Goal: Task Accomplishment & Management: Manage account settings

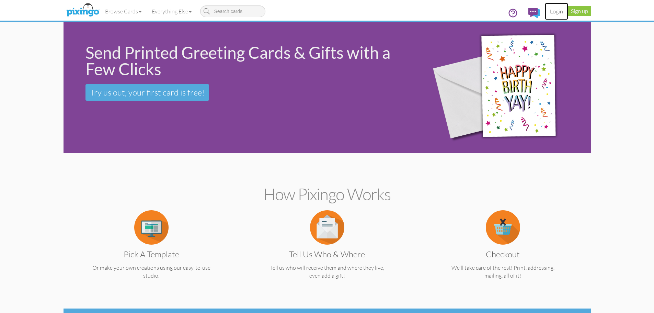
click at [556, 14] on link "Login" at bounding box center [556, 11] width 23 height 17
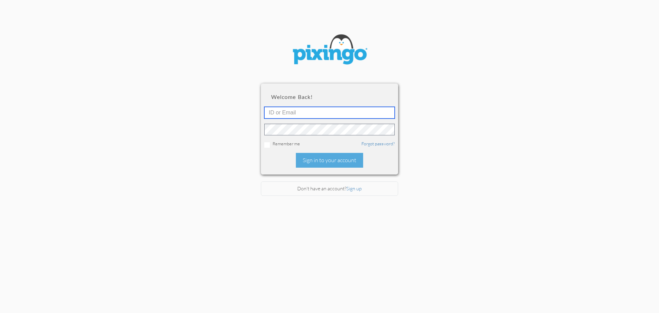
type input "[EMAIL_ADDRESS][DOMAIN_NAME]"
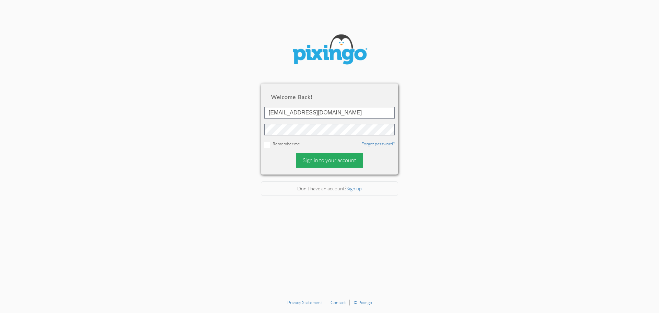
click at [323, 163] on div "Sign in to your account" at bounding box center [329, 160] width 67 height 15
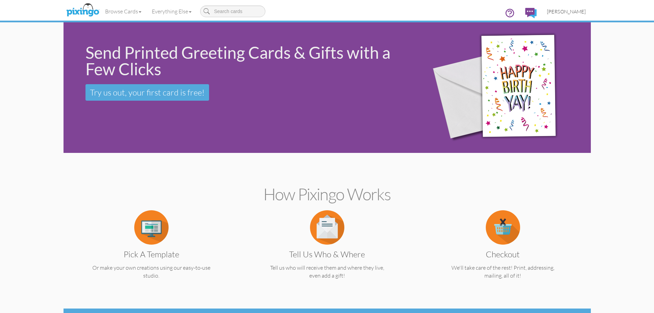
click at [569, 10] on span "[PERSON_NAME]" at bounding box center [566, 12] width 39 height 6
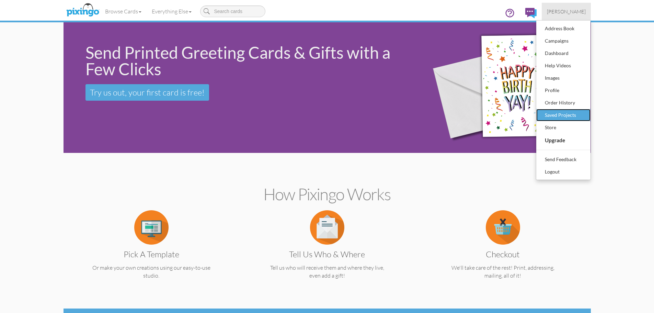
click at [571, 115] on div "Saved Projects" at bounding box center [563, 115] width 41 height 10
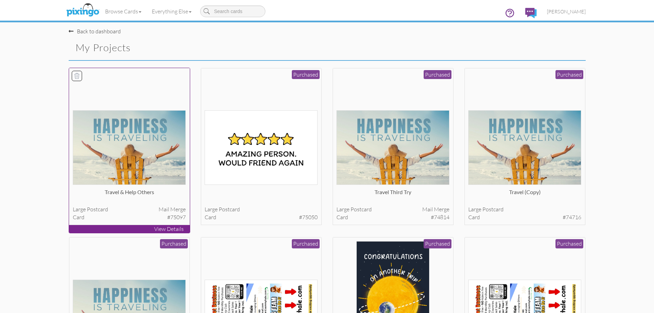
click at [156, 142] on img at bounding box center [129, 147] width 113 height 74
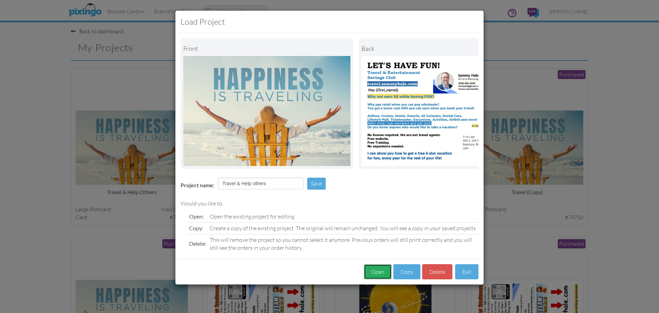
click at [382, 278] on button "Open" at bounding box center [378, 271] width 28 height 15
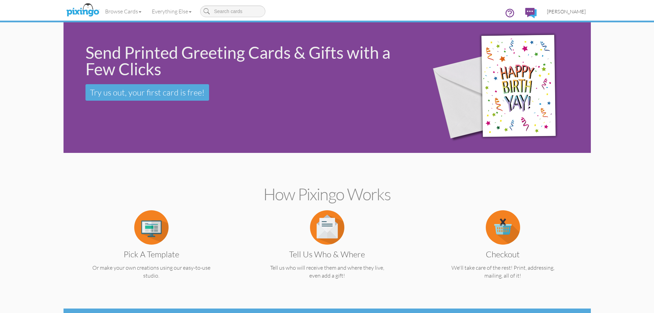
click at [569, 12] on span "[PERSON_NAME]" at bounding box center [566, 12] width 39 height 6
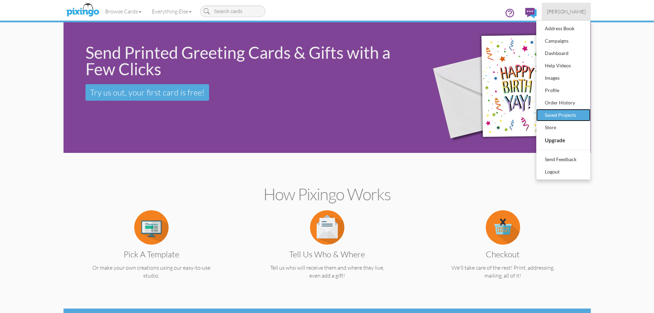
click at [568, 115] on div "Saved Projects" at bounding box center [563, 115] width 41 height 10
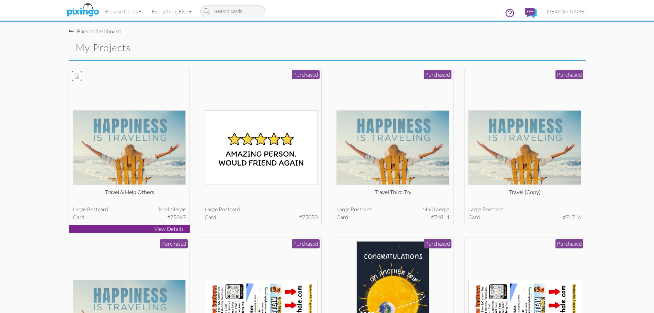
click at [162, 135] on img at bounding box center [129, 147] width 113 height 74
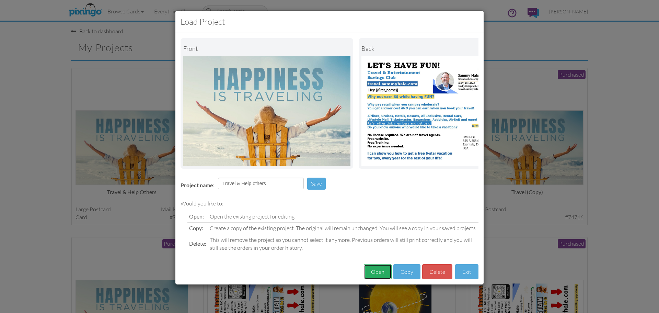
click at [375, 276] on button "Open" at bounding box center [378, 271] width 28 height 15
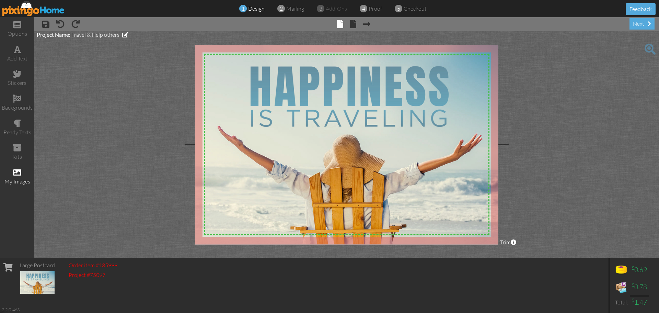
click at [22, 172] on div "my images" at bounding box center [17, 177] width 34 height 24
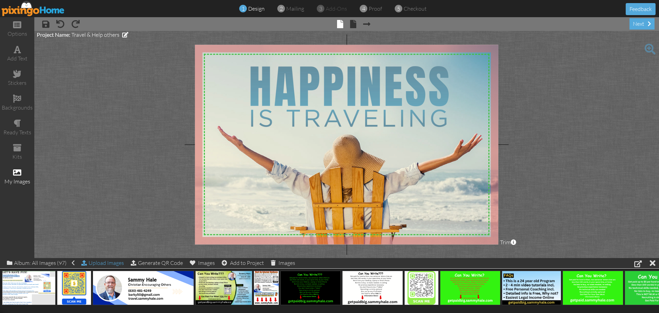
click at [110, 264] on div "Upload Images" at bounding box center [102, 263] width 43 height 10
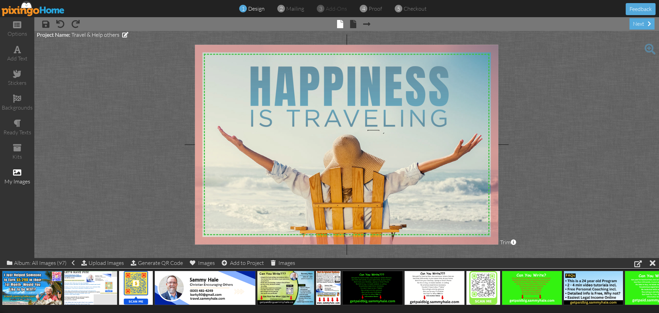
click at [377, 131] on div "X X X X X X X X X X X X X X X X X X X X X X X X X X X X X X X X X X X X X X X X…" at bounding box center [346, 144] width 303 height 199
click at [366, 25] on span at bounding box center [366, 24] width 7 height 8
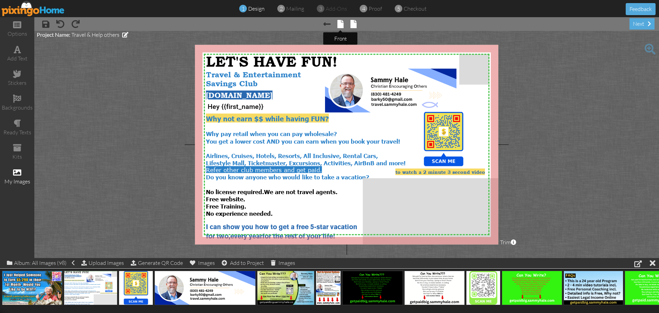
click at [339, 26] on span at bounding box center [340, 24] width 6 height 8
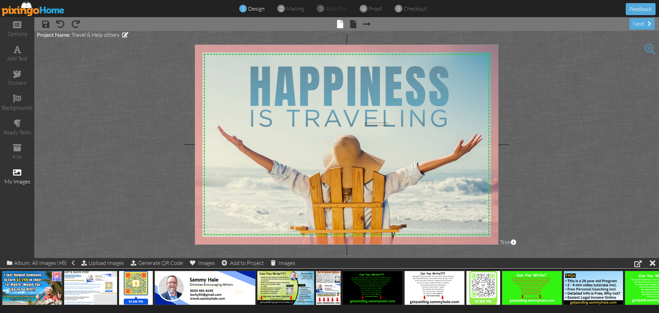
drag, startPoint x: 365, startPoint y: 123, endPoint x: 388, endPoint y: 125, distance: 22.8
click at [388, 125] on div "X X X X X X X X X X X X X X X X X X X X X X X X X X X X X X X X X X X X X X X X…" at bounding box center [346, 144] width 303 height 199
drag, startPoint x: 33, startPoint y: 288, endPoint x: 335, endPoint y: 135, distance: 338.8
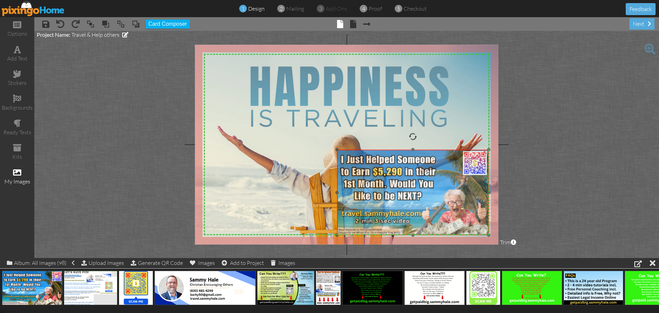
drag, startPoint x: 375, startPoint y: 160, endPoint x: 405, endPoint y: 189, distance: 42.0
click at [407, 192] on img at bounding box center [413, 192] width 152 height 85
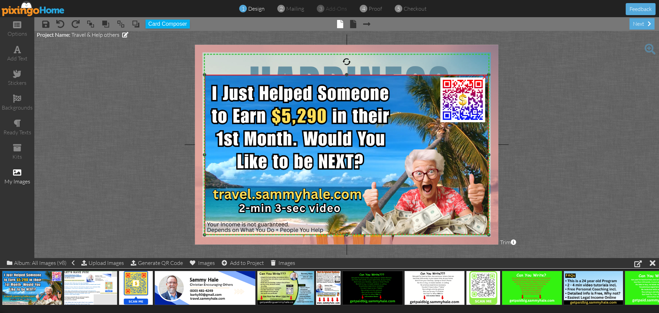
drag, startPoint x: 337, startPoint y: 149, endPoint x: 207, endPoint y: 74, distance: 149.9
click at [207, 75] on div "×" at bounding box center [347, 155] width 284 height 160
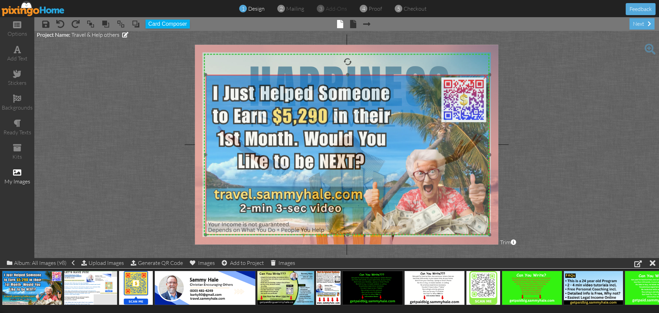
click at [277, 131] on img at bounding box center [348, 155] width 284 height 160
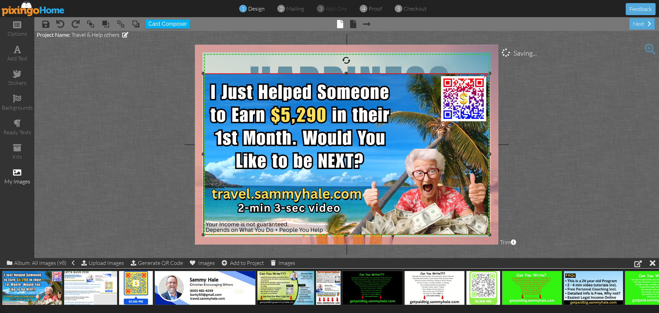
click at [205, 74] on div "×" at bounding box center [346, 153] width 287 height 161
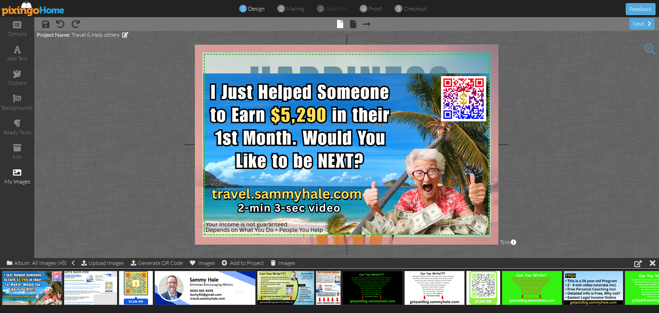
click at [549, 150] on project-studio-wrapper "X X X X X X X X X X X X X X X X X X X X X X X X X X X X X X X X X X X X X X X X…" at bounding box center [346, 144] width 625 height 227
click at [485, 76] on div "×" at bounding box center [485, 74] width 11 height 11
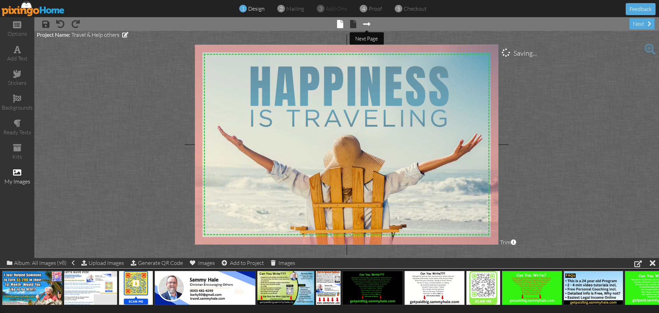
click at [366, 25] on span at bounding box center [366, 24] width 7 height 8
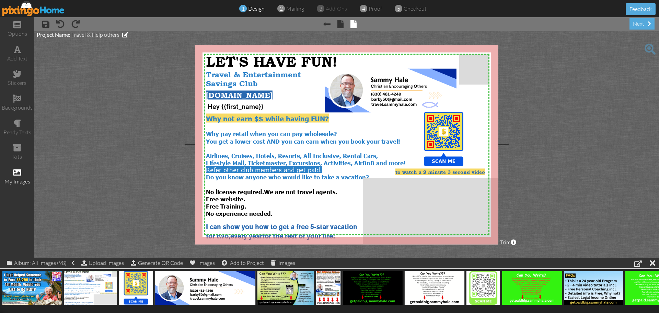
click at [50, 11] on img at bounding box center [33, 8] width 63 height 15
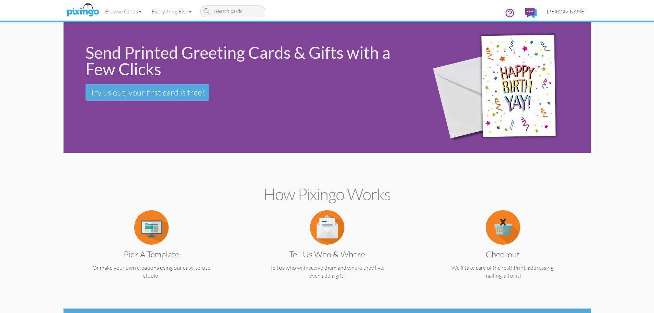
click at [572, 12] on span "[PERSON_NAME]" at bounding box center [566, 12] width 39 height 6
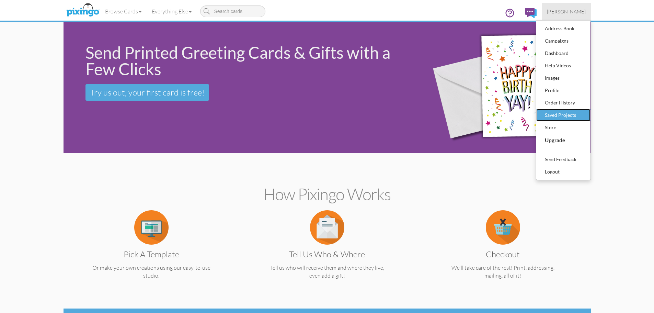
click at [550, 114] on div "Saved Projects" at bounding box center [563, 115] width 41 height 10
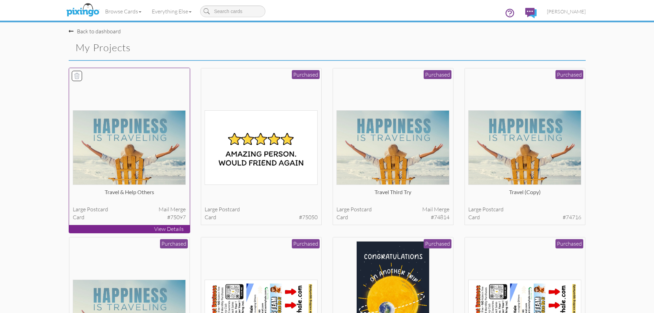
click at [127, 129] on img at bounding box center [129, 147] width 113 height 74
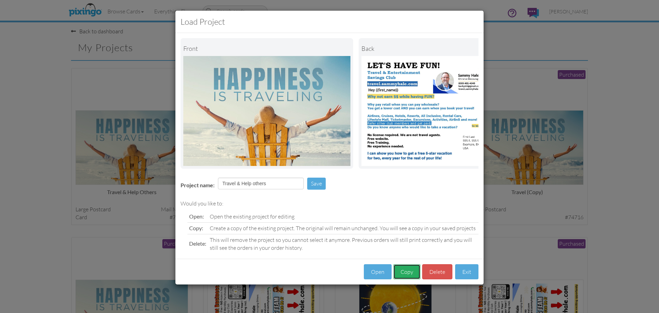
click at [406, 279] on button "Copy" at bounding box center [406, 271] width 27 height 15
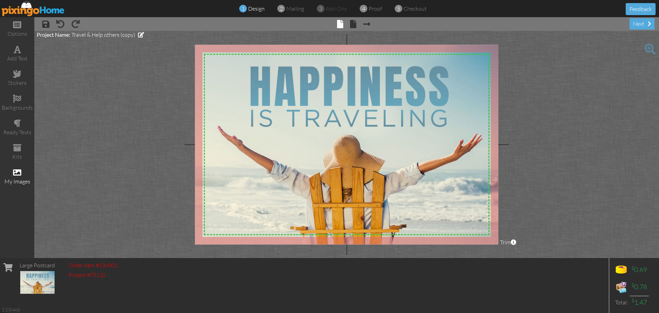
click at [21, 179] on div "my images" at bounding box center [17, 181] width 34 height 8
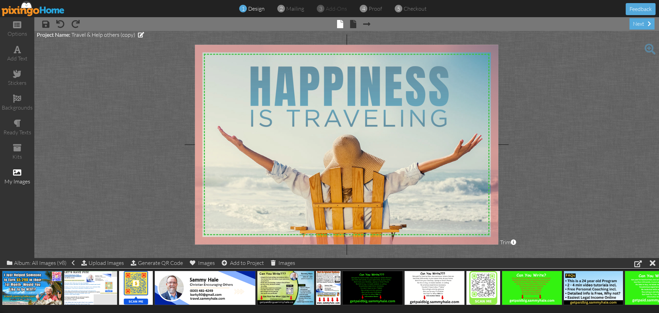
click at [647, 47] on span at bounding box center [650, 49] width 11 height 11
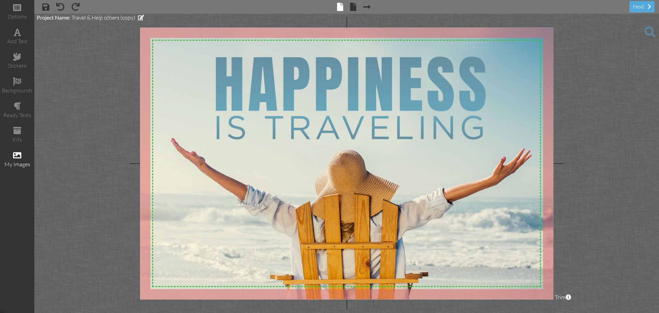
click at [646, 33] on span at bounding box center [650, 31] width 11 height 11
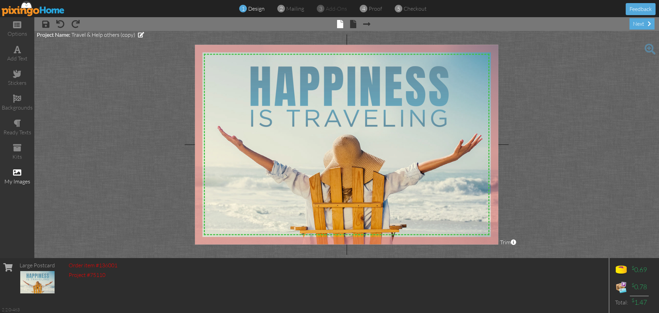
click at [22, 181] on div "my images" at bounding box center [17, 181] width 34 height 8
click at [18, 174] on span at bounding box center [17, 172] width 8 height 8
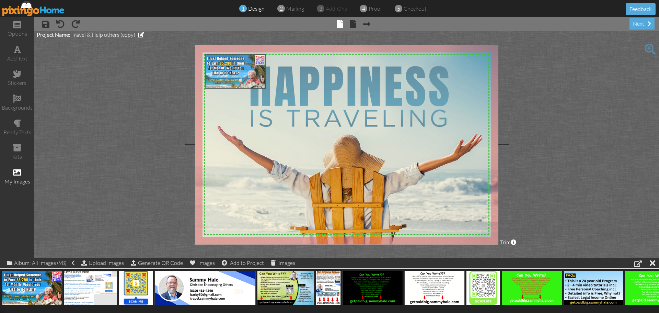
drag, startPoint x: 24, startPoint y: 289, endPoint x: 227, endPoint y: 72, distance: 296.8
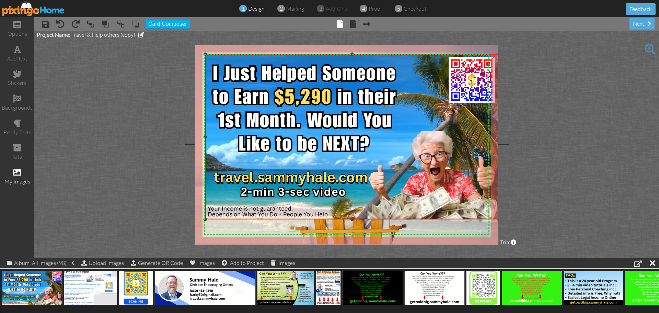
drag, startPoint x: 355, startPoint y: 139, endPoint x: 400, endPoint y: 219, distance: 91.5
click at [400, 219] on div "×" at bounding box center [351, 136] width 293 height 165
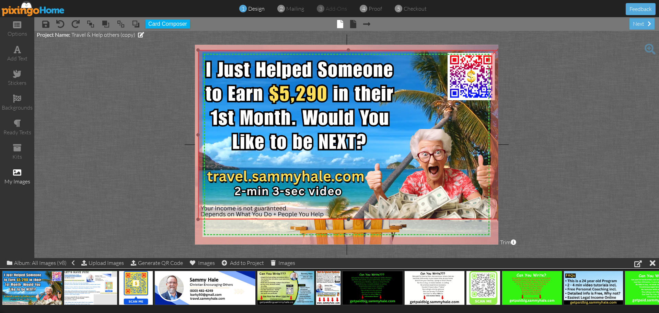
drag, startPoint x: 205, startPoint y: 55, endPoint x: 194, endPoint y: 51, distance: 11.4
click at [194, 51] on project-studio-wrapper "X X X X X X X X X X X X X X X X X X X X X X X X X X X X X X X X X X X X X X X X…" at bounding box center [346, 144] width 625 height 227
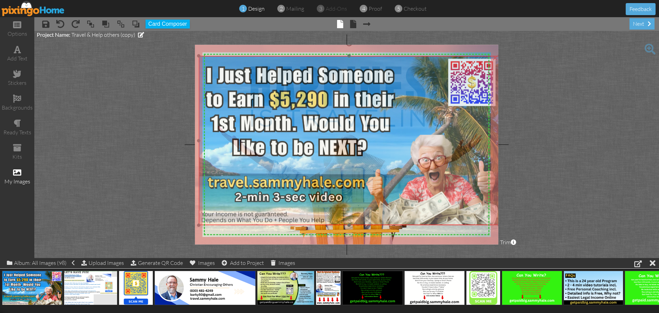
drag, startPoint x: 268, startPoint y: 111, endPoint x: 268, endPoint y: 116, distance: 5.8
click at [268, 116] on img at bounding box center [349, 140] width 301 height 169
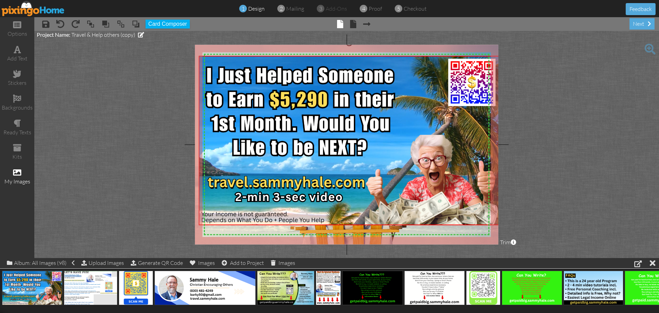
click at [144, 107] on project-studio-wrapper "X X X X X X X X X X X X X X X X X X X X X X X X X X X X X X X X X X X X X X X X…" at bounding box center [346, 144] width 625 height 227
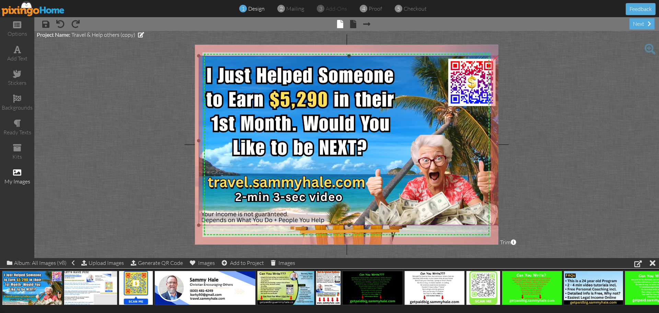
click at [295, 134] on img at bounding box center [349, 140] width 301 height 169
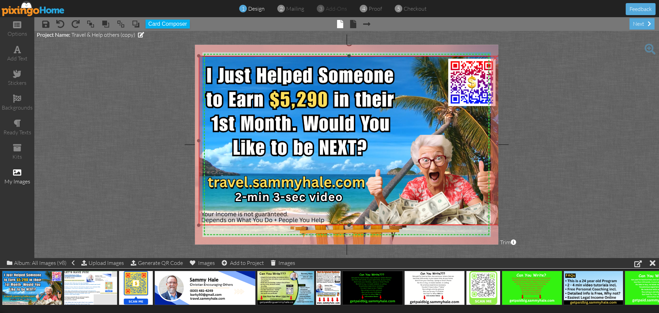
click at [495, 58] on div "×" at bounding box center [495, 57] width 11 height 11
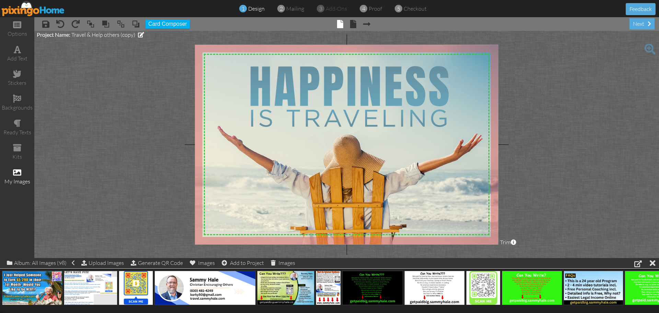
click at [44, 11] on img at bounding box center [33, 8] width 63 height 15
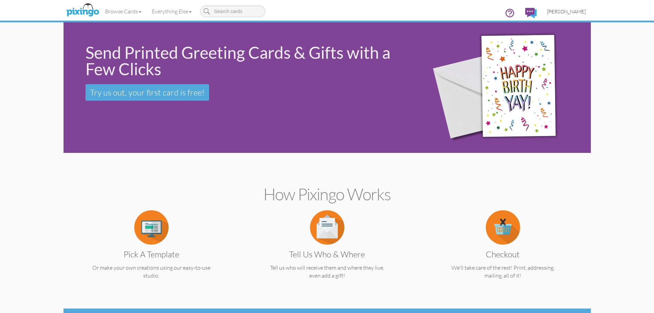
click at [564, 12] on span "[PERSON_NAME]" at bounding box center [566, 12] width 39 height 6
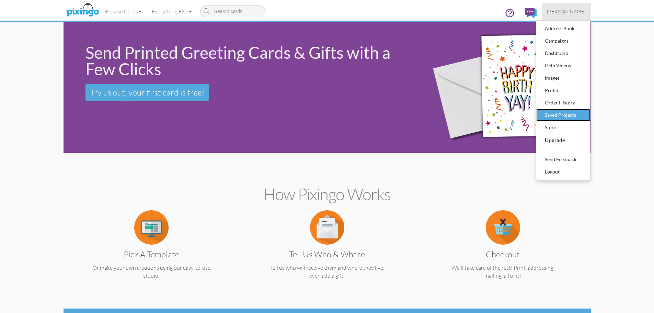
click at [558, 113] on div "Saved Projects" at bounding box center [563, 115] width 41 height 10
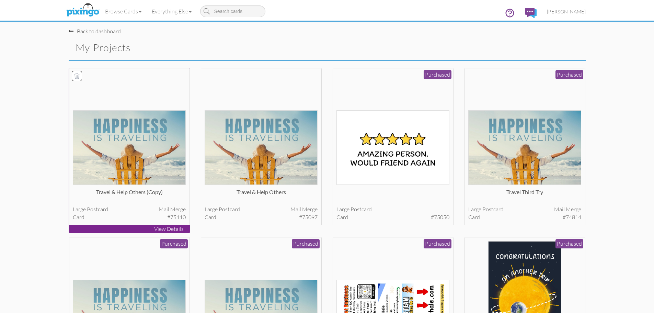
click at [76, 75] on icon at bounding box center [76, 75] width 5 height 5
click at [551, 46] on button "Delete 1 project(s)?" at bounding box center [556, 49] width 59 height 12
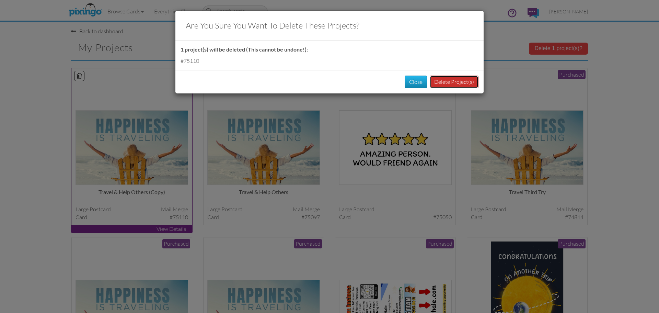
click at [450, 81] on button "Delete Project(s)" at bounding box center [454, 82] width 49 height 13
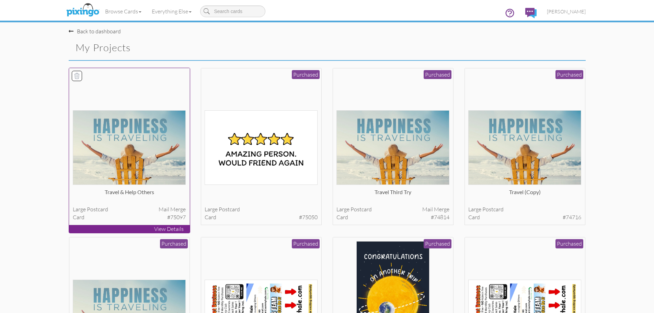
click at [138, 151] on img at bounding box center [129, 147] width 113 height 74
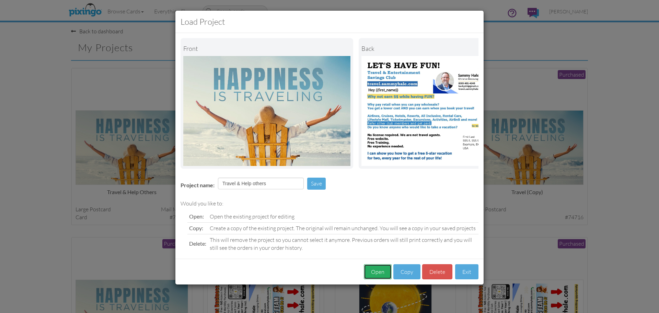
click at [376, 275] on button "Open" at bounding box center [378, 271] width 28 height 15
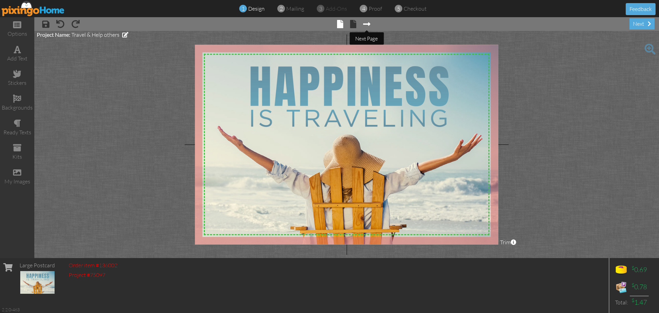
click at [367, 23] on span at bounding box center [366, 24] width 7 height 8
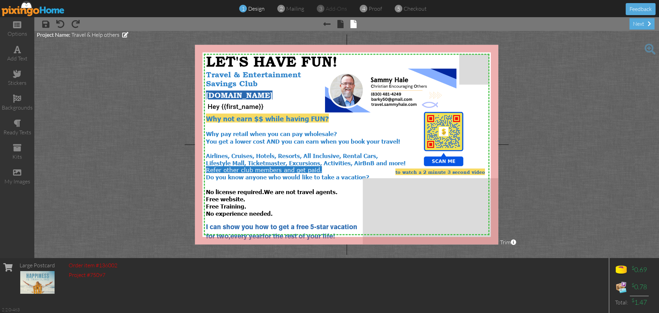
click at [47, 13] on img at bounding box center [33, 8] width 63 height 15
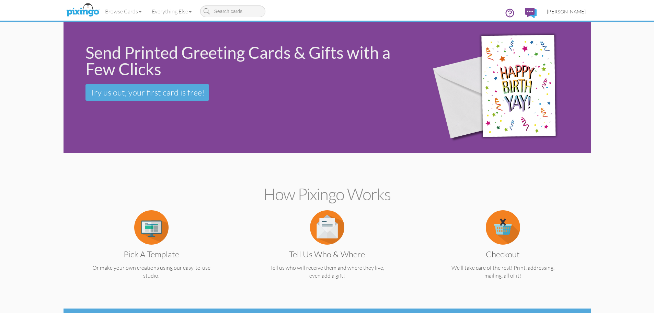
click at [571, 11] on span "[PERSON_NAME]" at bounding box center [566, 12] width 39 height 6
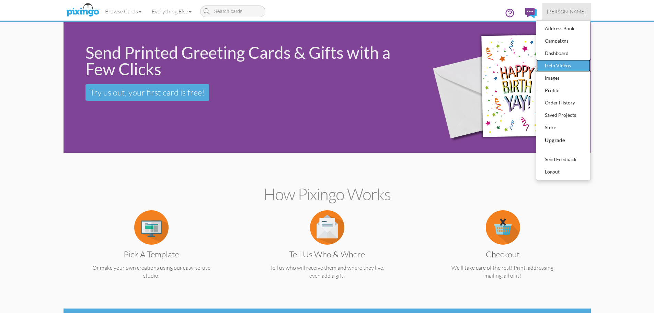
click at [560, 65] on div "Help Videos" at bounding box center [563, 65] width 41 height 10
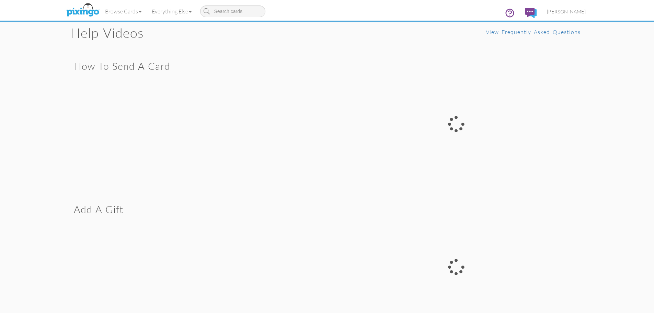
click at [454, 124] on div at bounding box center [456, 124] width 258 height 140
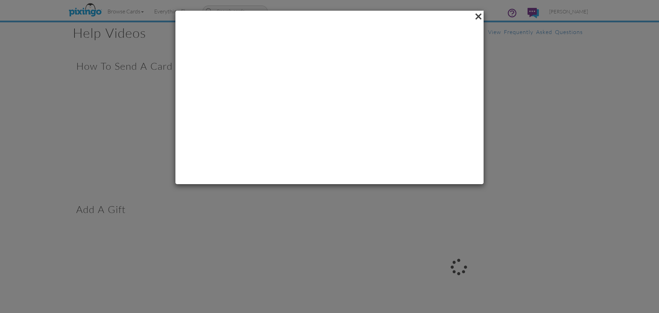
click at [479, 17] on span at bounding box center [478, 17] width 11 height 12
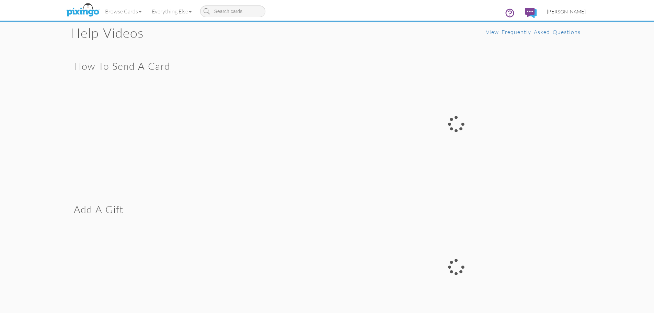
click at [568, 13] on span "[PERSON_NAME]" at bounding box center [566, 12] width 39 height 6
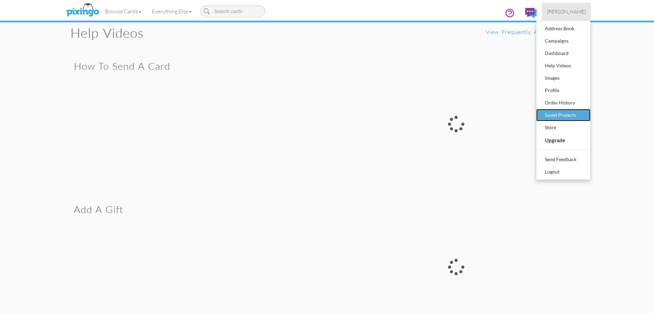
click at [564, 113] on div "Saved Projects" at bounding box center [563, 115] width 41 height 10
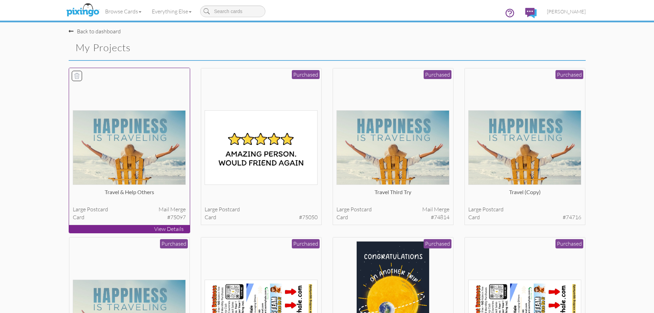
click at [135, 132] on img at bounding box center [129, 147] width 113 height 74
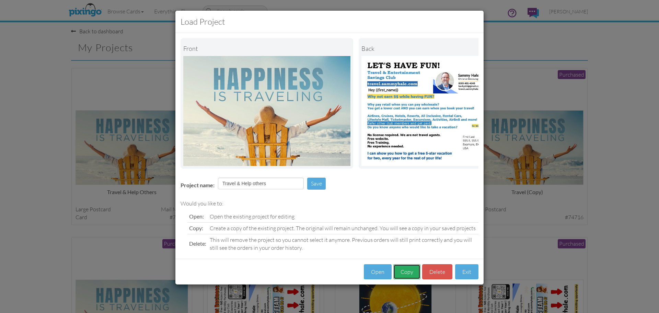
click at [408, 279] on button "Copy" at bounding box center [406, 271] width 27 height 15
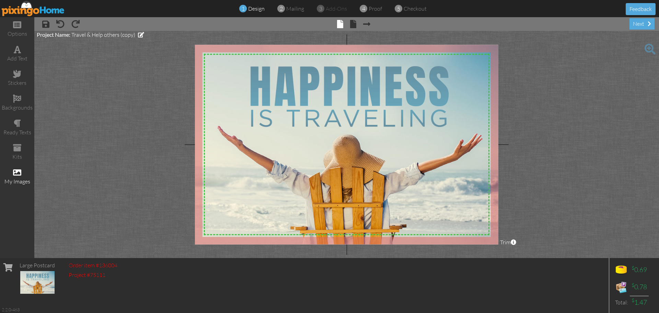
click at [19, 172] on span at bounding box center [17, 172] width 8 height 8
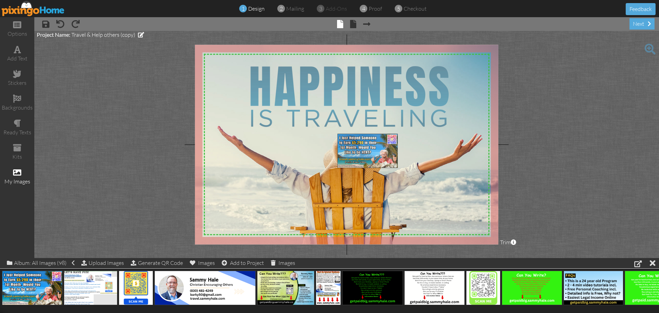
drag, startPoint x: 31, startPoint y: 288, endPoint x: 366, endPoint y: 151, distance: 362.3
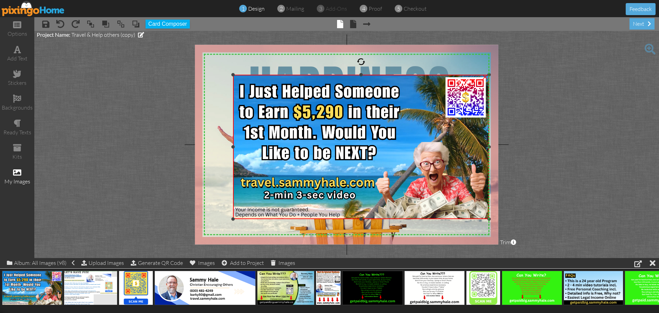
drag, startPoint x: 339, startPoint y: 133, endPoint x: 259, endPoint y: 74, distance: 99.2
click at [259, 75] on div "×" at bounding box center [361, 147] width 256 height 144
click at [485, 77] on div "×" at bounding box center [485, 76] width 11 height 11
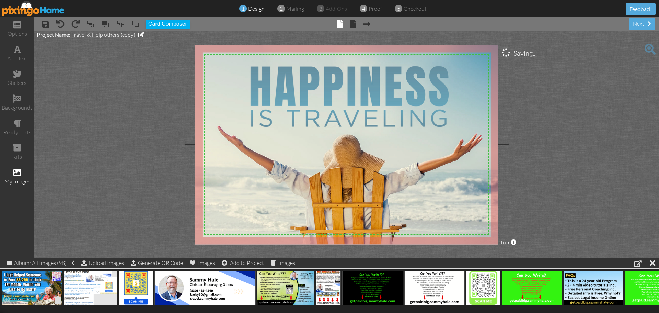
click at [56, 298] on span at bounding box center [58, 300] width 11 height 12
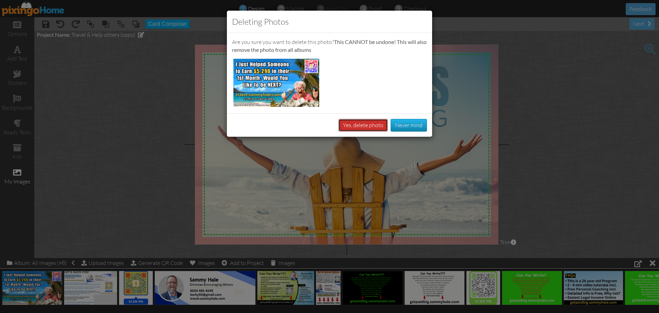
click at [364, 125] on button "Yes, delete photo" at bounding box center [362, 125] width 49 height 13
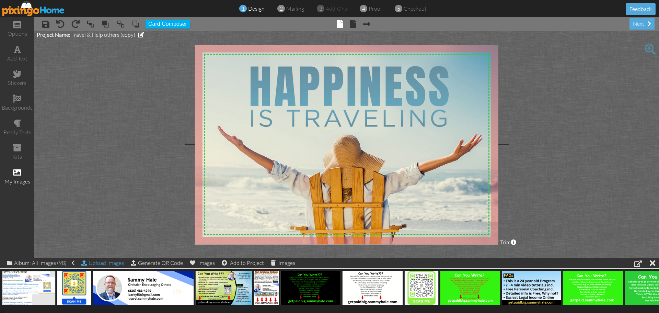
click at [114, 264] on div "Upload Images" at bounding box center [102, 263] width 43 height 10
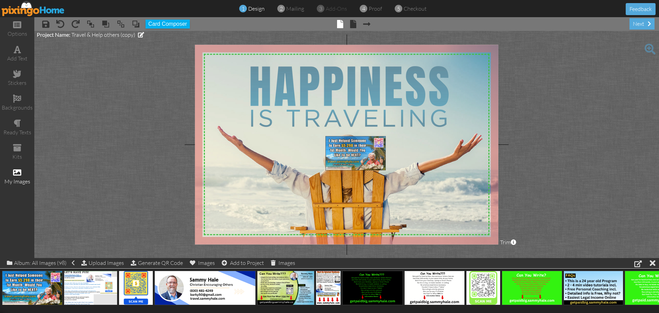
drag, startPoint x: 39, startPoint y: 287, endPoint x: 362, endPoint y: 153, distance: 350.2
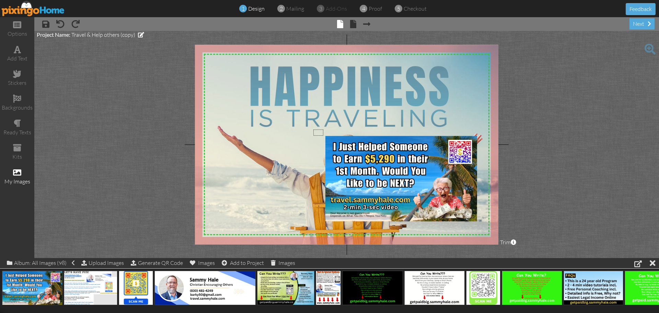
drag, startPoint x: 323, startPoint y: 136, endPoint x: 313, endPoint y: 129, distance: 11.7
click at [359, 158] on img at bounding box center [401, 178] width 152 height 85
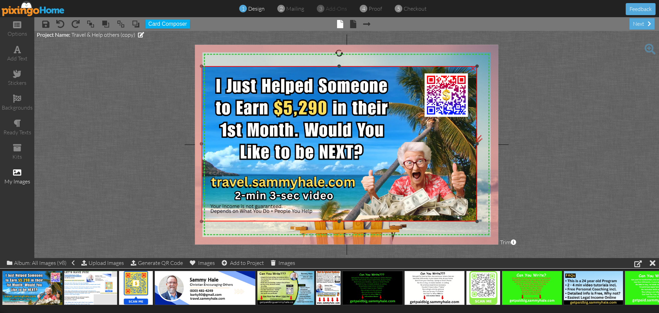
drag, startPoint x: 325, startPoint y: 135, endPoint x: 218, endPoint y: 66, distance: 128.1
click at [218, 66] on div "×" at bounding box center [339, 143] width 276 height 155
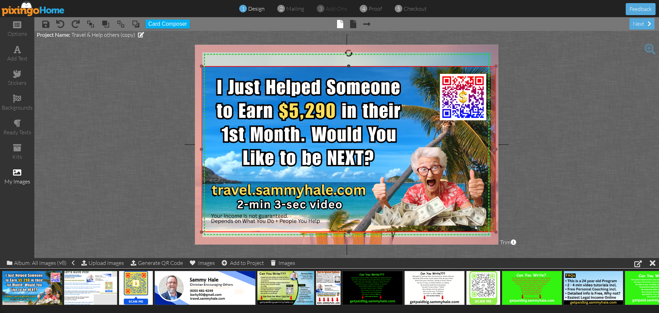
drag, startPoint x: 477, startPoint y: 221, endPoint x: 486, endPoint y: 232, distance: 13.7
click at [486, 232] on div "×" at bounding box center [348, 148] width 295 height 165
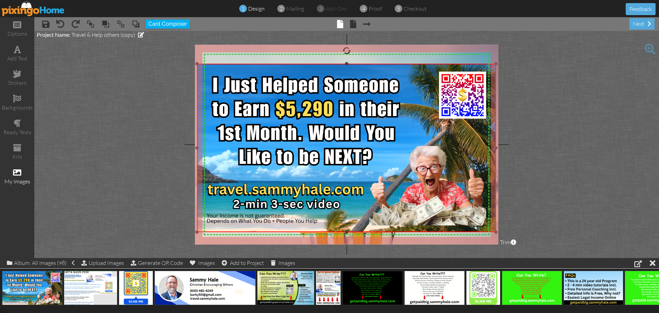
click at [199, 64] on div "×" at bounding box center [346, 148] width 299 height 168
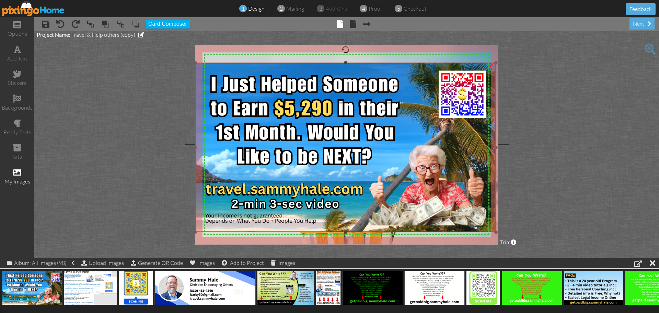
click at [196, 63] on div "×" at bounding box center [345, 147] width 301 height 169
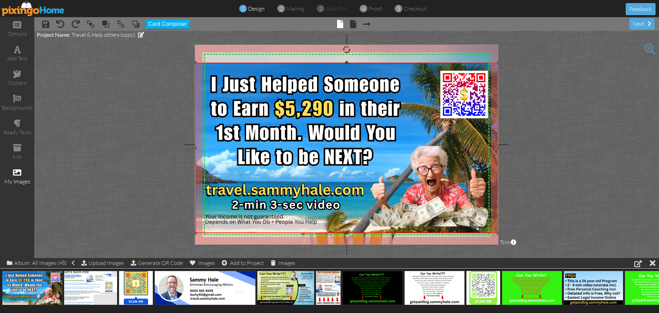
click at [497, 233] on div at bounding box center [497, 232] width 3 height 3
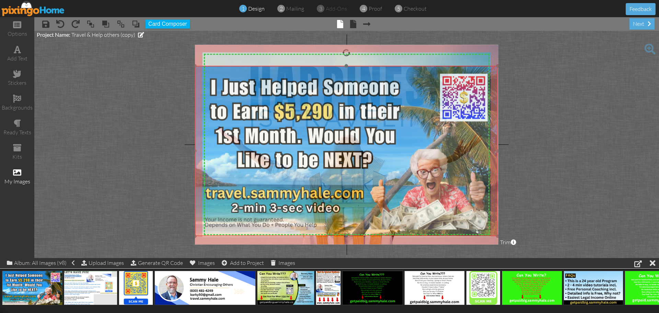
click at [386, 172] on img at bounding box center [346, 151] width 303 height 170
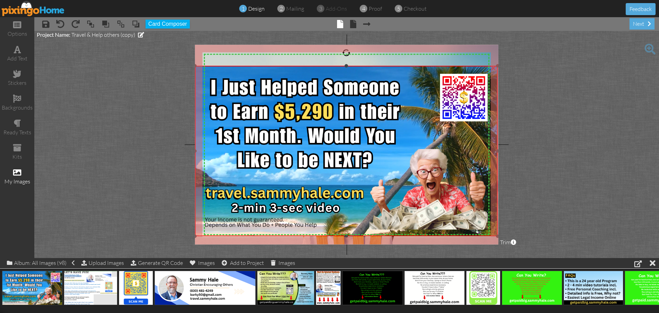
click at [493, 67] on div "×" at bounding box center [493, 67] width 11 height 11
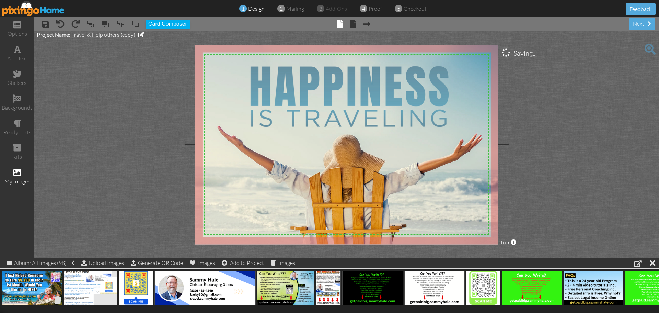
click at [57, 299] on span at bounding box center [58, 300] width 11 height 12
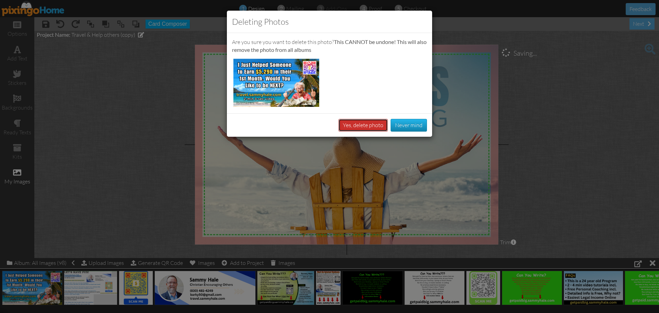
click at [365, 124] on button "Yes, delete photo" at bounding box center [362, 125] width 49 height 13
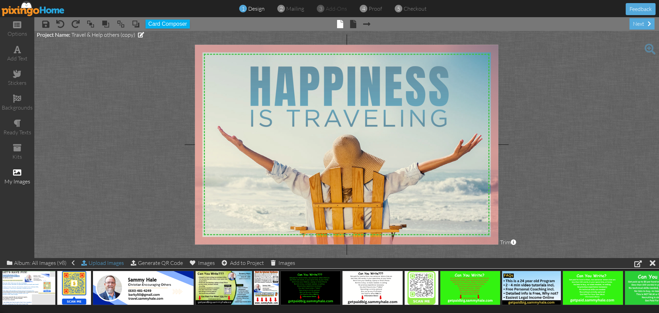
click at [110, 263] on div "Upload Images" at bounding box center [102, 263] width 43 height 10
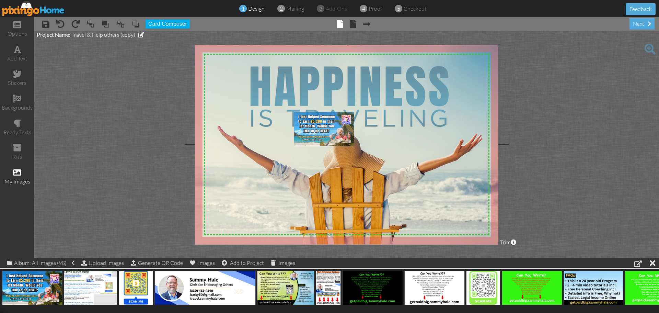
drag, startPoint x: 35, startPoint y: 289, endPoint x: 327, endPoint y: 130, distance: 332.3
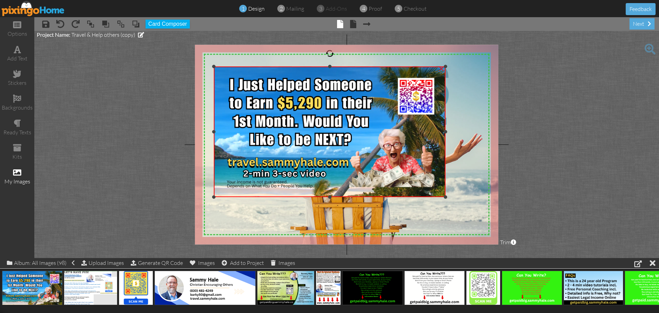
drag, startPoint x: 294, startPoint y: 112, endPoint x: 210, endPoint y: 67, distance: 95.4
click at [210, 67] on div "X X X X X X X X X X X X X X X X X X X X X X X X X X X X X X X X X X X X X X X X…" at bounding box center [346, 144] width 303 height 199
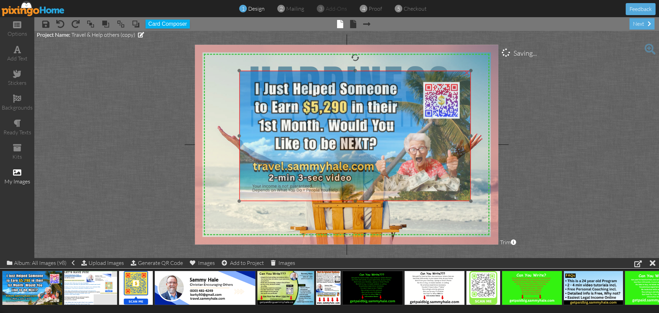
drag, startPoint x: 261, startPoint y: 110, endPoint x: 287, endPoint y: 114, distance: 26.1
click at [287, 114] on img at bounding box center [355, 136] width 232 height 130
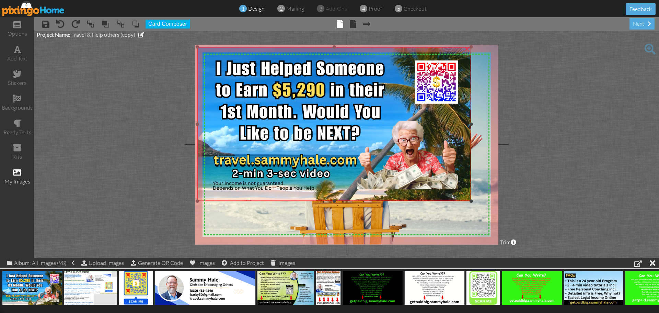
drag, startPoint x: 240, startPoint y: 71, endPoint x: 152, endPoint y: 47, distance: 91.3
click at [152, 47] on project-studio-wrapper "X X X X X X X X X X X X X X X X X X X X X X X X X X X X X X X X X X X X X X X X…" at bounding box center [346, 144] width 625 height 227
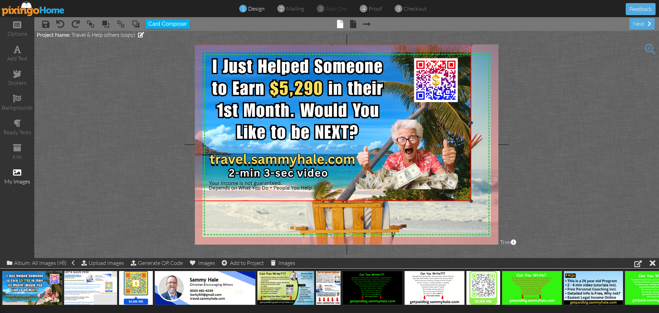
drag, startPoint x: 198, startPoint y: 47, endPoint x: 195, endPoint y: 45, distance: 4.2
click at [195, 45] on div at bounding box center [193, 44] width 3 height 3
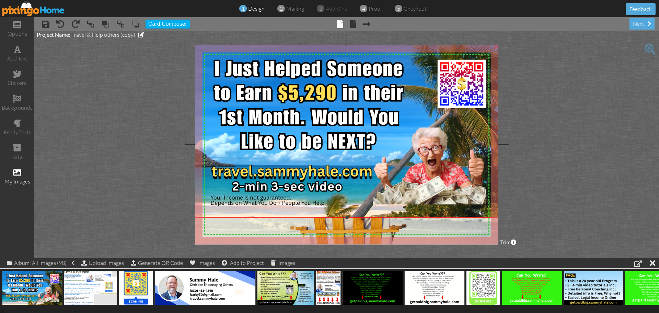
drag, startPoint x: 471, startPoint y: 200, endPoint x: 479, endPoint y: 217, distance: 18.1
click at [479, 217] on div "×" at bounding box center [347, 131] width 308 height 173
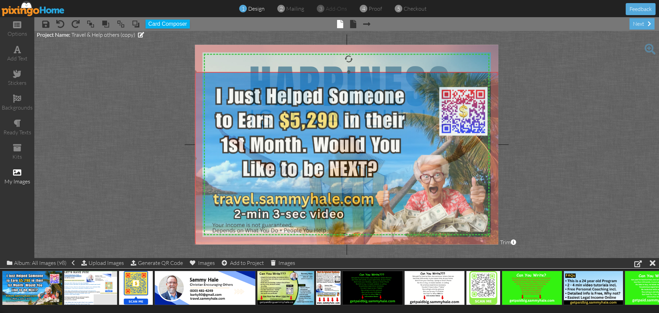
drag, startPoint x: 402, startPoint y: 182, endPoint x: 404, endPoint y: 210, distance: 27.5
click at [404, 210] on img at bounding box center [349, 158] width 308 height 173
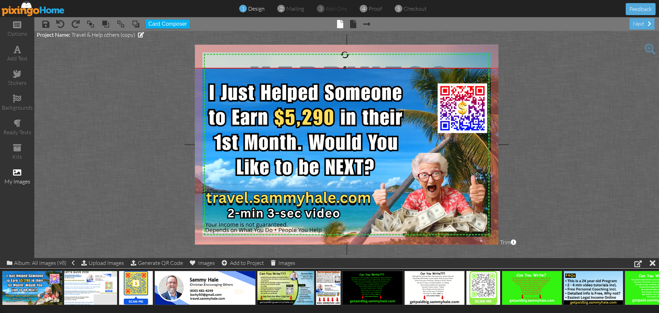
drag, startPoint x: 196, startPoint y: 72, endPoint x: 191, endPoint y: 68, distance: 6.6
click at [191, 68] on project-studio-wrapper "X X X X X X X X X X X X X X X X X X X X X X X X X X X X X X X X X X X X X X X X…" at bounding box center [346, 144] width 625 height 227
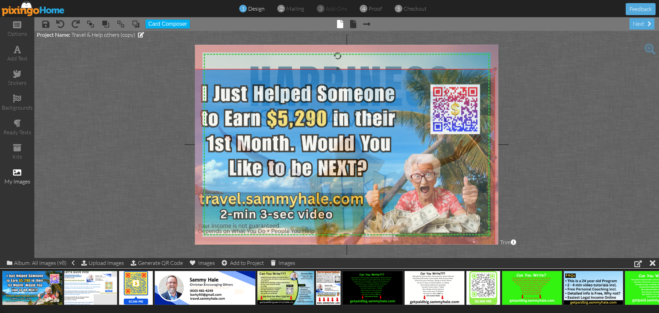
drag, startPoint x: 443, startPoint y: 79, endPoint x: 436, endPoint y: 80, distance: 7.3
click at [436, 80] on img at bounding box center [337, 157] width 315 height 177
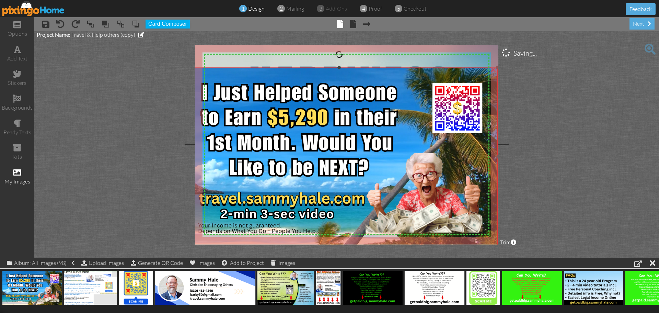
click at [497, 69] on div at bounding box center [497, 67] width 3 height 3
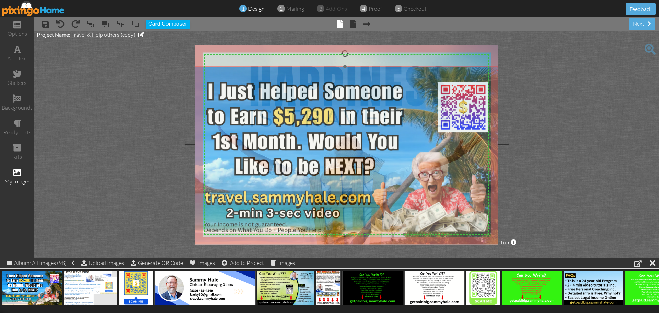
drag, startPoint x: 409, startPoint y: 129, endPoint x: 415, endPoint y: 128, distance: 5.9
click at [415, 128] on img at bounding box center [344, 156] width 317 height 178
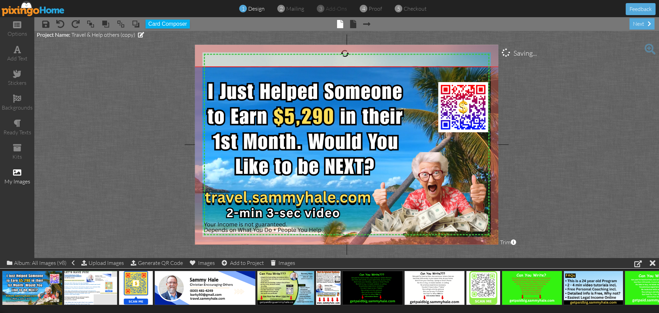
click at [571, 134] on project-studio-wrapper "X X X X X X X X X X X X X X X X X X X X X X X X X X X X X X X X X X X X X X X X…" at bounding box center [346, 144] width 625 height 227
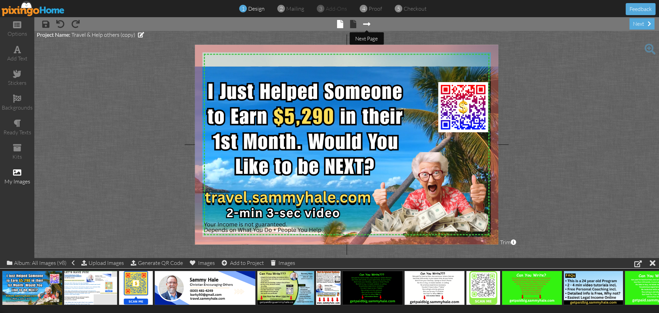
click at [368, 24] on span at bounding box center [366, 24] width 7 height 8
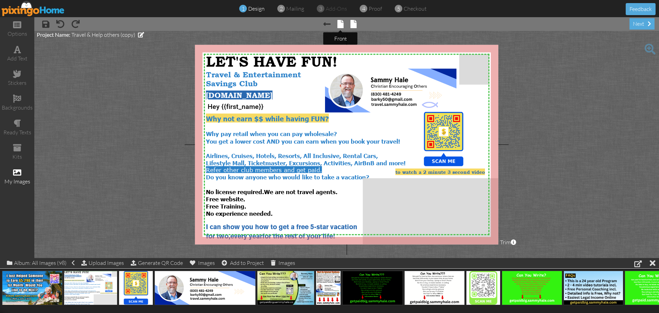
click at [339, 25] on span at bounding box center [340, 24] width 6 height 8
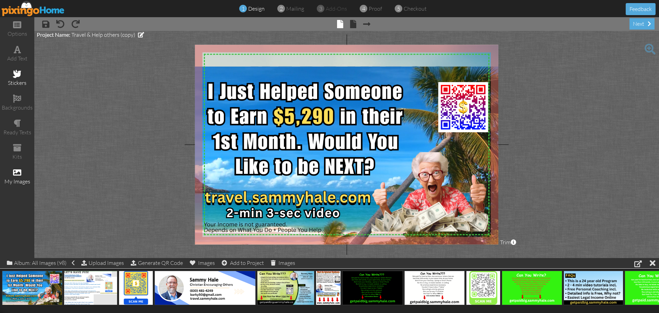
click at [20, 79] on div "stickers" at bounding box center [17, 83] width 34 height 8
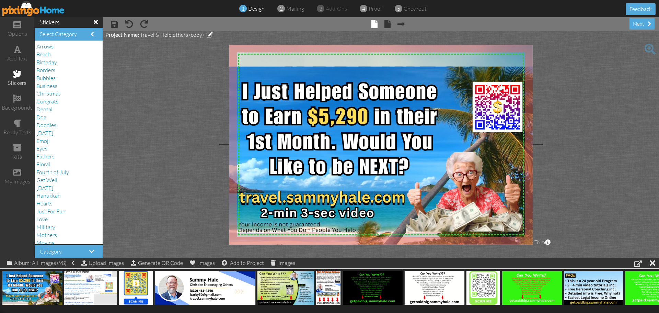
click at [50, 149] on div "Eyes" at bounding box center [68, 149] width 65 height 8
click at [43, 150] on span "Eyes" at bounding box center [41, 148] width 11 height 7
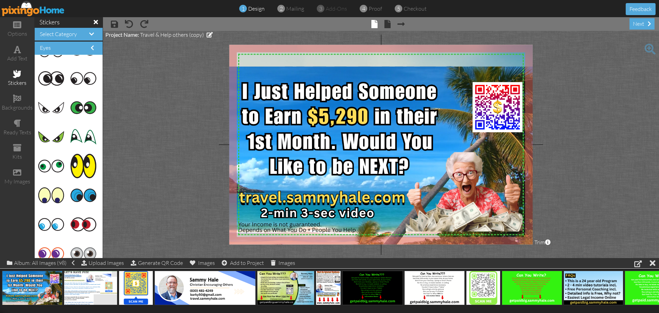
scroll to position [90, 0]
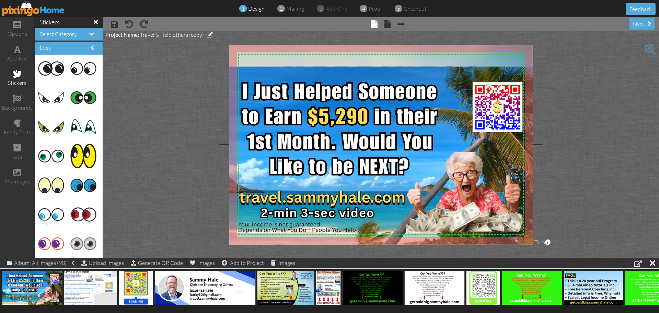
click at [53, 216] on img at bounding box center [51, 214] width 26 height 12
click at [42, 219] on span at bounding box center [44, 222] width 12 height 12
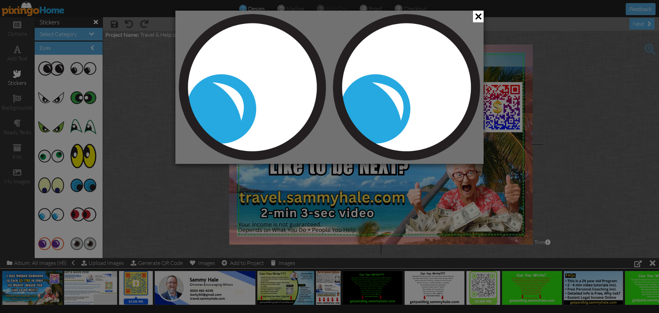
click at [275, 39] on img at bounding box center [329, 87] width 301 height 146
click at [188, 19] on img at bounding box center [329, 87] width 301 height 146
drag, startPoint x: 178, startPoint y: 14, endPoint x: 199, endPoint y: 30, distance: 26.9
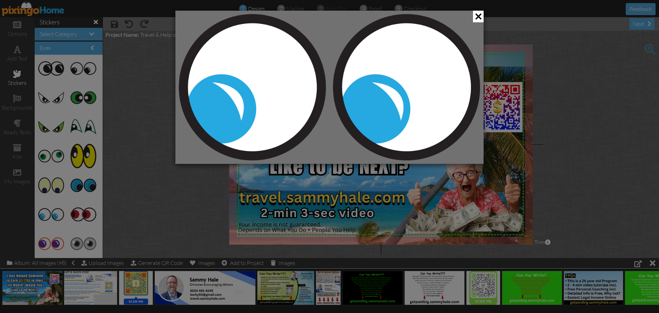
click at [199, 30] on div at bounding box center [329, 87] width 308 height 153
click at [474, 41] on img at bounding box center [329, 87] width 301 height 146
click at [475, 18] on span at bounding box center [478, 17] width 11 height 12
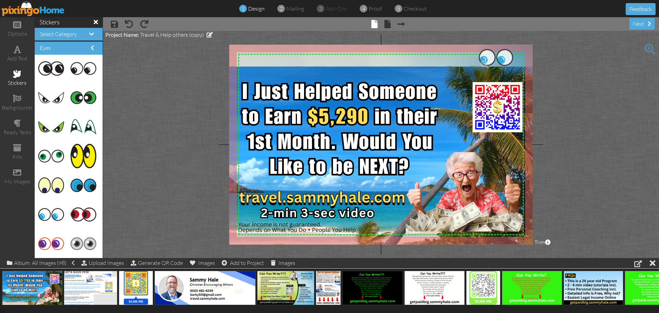
drag, startPoint x: 49, startPoint y: 217, endPoint x: 490, endPoint y: 60, distance: 467.8
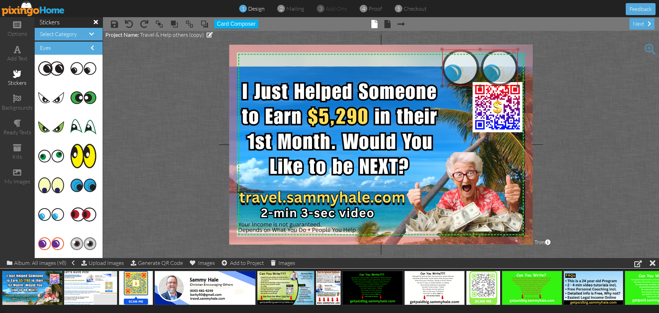
drag, startPoint x: 517, startPoint y: 58, endPoint x: 480, endPoint y: 63, distance: 37.0
click at [480, 63] on img at bounding box center [480, 67] width 76 height 37
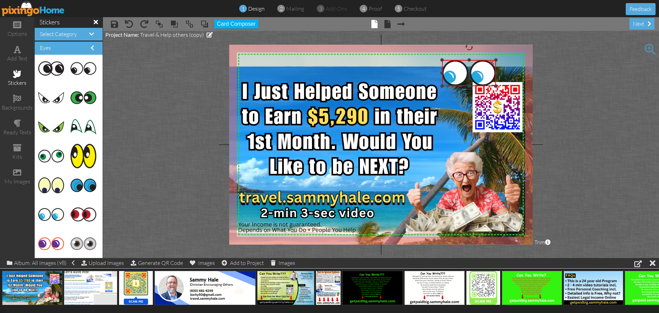
drag, startPoint x: 517, startPoint y: 49, endPoint x: 492, endPoint y: 59, distance: 27.2
click at [492, 60] on div "×" at bounding box center [469, 73] width 54 height 26
drag, startPoint x: 470, startPoint y: 69, endPoint x: 481, endPoint y: 64, distance: 12.4
click at [481, 64] on img at bounding box center [480, 68] width 54 height 26
drag, startPoint x: 508, startPoint y: 55, endPoint x: 498, endPoint y: 62, distance: 12.5
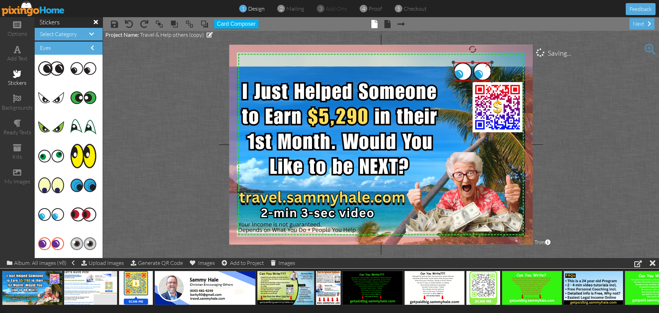
click at [498, 62] on div "X X X X X X X X X X X X X X X X X X X X X X X X X X X X X X X X X X X X X X X X…" at bounding box center [380, 144] width 303 height 199
drag, startPoint x: 477, startPoint y: 71, endPoint x: 498, endPoint y: 60, distance: 23.3
click at [498, 60] on img at bounding box center [493, 60] width 38 height 19
drag, startPoint x: 511, startPoint y: 51, endPoint x: 506, endPoint y: 55, distance: 7.0
click at [506, 55] on div at bounding box center [504, 55] width 3 height 3
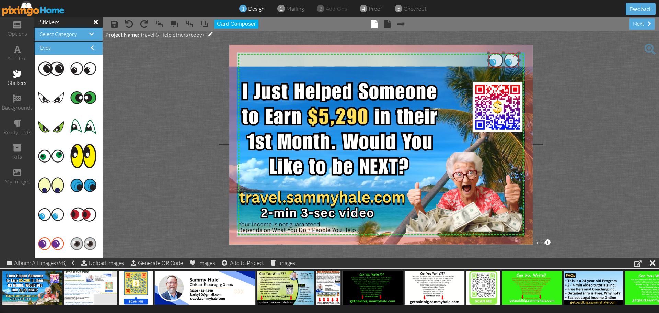
drag, startPoint x: 490, startPoint y: 63, endPoint x: 505, endPoint y: 60, distance: 14.6
click at [505, 60] on img at bounding box center [503, 60] width 31 height 15
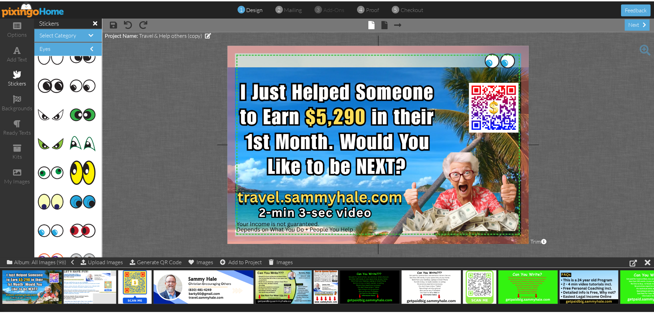
scroll to position [77, 0]
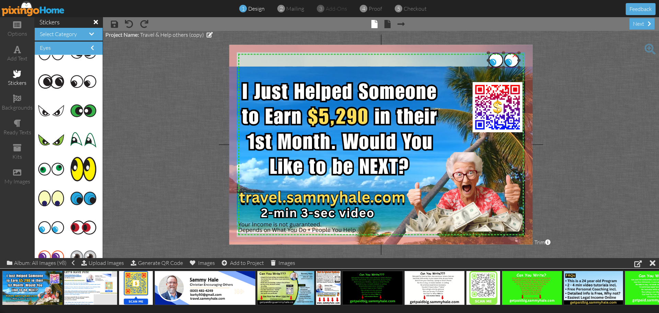
click at [517, 67] on div at bounding box center [518, 67] width 3 height 3
click at [519, 55] on div "X X X X X X X X X X X X X X X X X X X X X X X X X X X X X X X X X X X X X X X X…" at bounding box center [380, 144] width 303 height 199
drag, startPoint x: 504, startPoint y: 62, endPoint x: 509, endPoint y: 60, distance: 6.0
click at [509, 60] on img at bounding box center [506, 59] width 25 height 12
click at [586, 74] on project-studio-wrapper "X X X X X X X X X X X X X X X X X X X X X X X X X X X X X X X X X X X X X X X X…" at bounding box center [381, 144] width 556 height 227
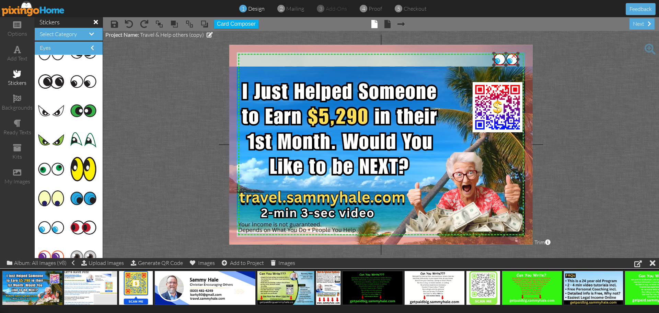
click at [518, 54] on div "×" at bounding box center [506, 60] width 24 height 12
click at [511, 60] on div "×" at bounding box center [513, 54] width 11 height 11
click at [132, 26] on span at bounding box center [129, 24] width 8 height 8
drag, startPoint x: 500, startPoint y: 59, endPoint x: 495, endPoint y: 62, distance: 6.0
click at [495, 62] on img at bounding box center [506, 60] width 24 height 12
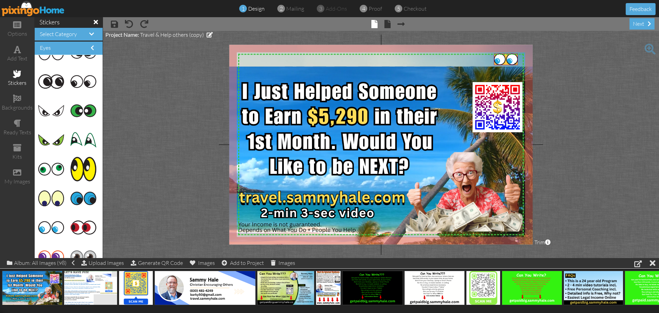
click at [515, 64] on img at bounding box center [506, 60] width 24 height 12
drag, startPoint x: 498, startPoint y: 57, endPoint x: 494, endPoint y: 62, distance: 6.6
click at [494, 62] on img at bounding box center [506, 60] width 24 height 12
click at [543, 62] on project-studio-wrapper "X X X X X X X X X X X X X X X X X X X X X X X X X X X X X X X X X X X X X X X X…" at bounding box center [381, 144] width 556 height 227
drag, startPoint x: 516, startPoint y: 56, endPoint x: 508, endPoint y: 62, distance: 10.0
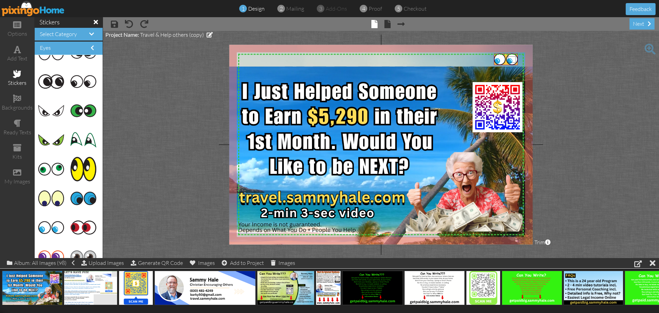
click at [508, 62] on img at bounding box center [506, 60] width 24 height 12
drag, startPoint x: 516, startPoint y: 63, endPoint x: 525, endPoint y: 68, distance: 9.7
click at [525, 68] on div "X X X X X X X X X X X X X X X X X X X X X X X X X X X X X X X X X X X X X X X X…" at bounding box center [380, 144] width 303 height 199
click at [129, 26] on span at bounding box center [129, 24] width 8 height 8
click at [504, 59] on img at bounding box center [506, 59] width 24 height 12
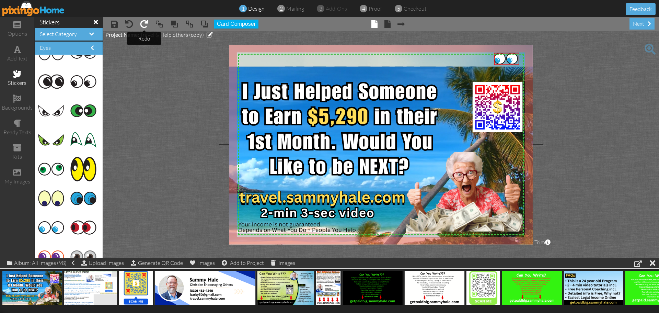
click at [142, 26] on span at bounding box center [144, 24] width 8 height 8
click at [57, 301] on span at bounding box center [58, 300] width 11 height 12
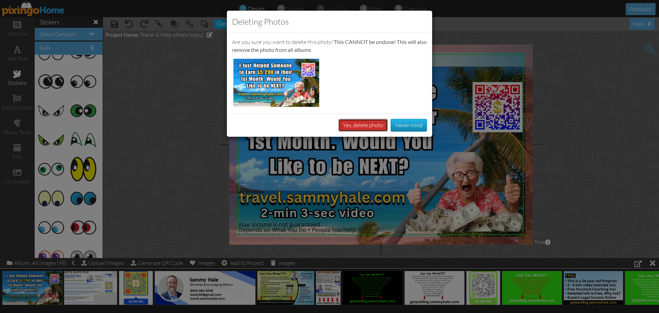
click at [363, 126] on button "Yes, delete photo" at bounding box center [362, 125] width 49 height 13
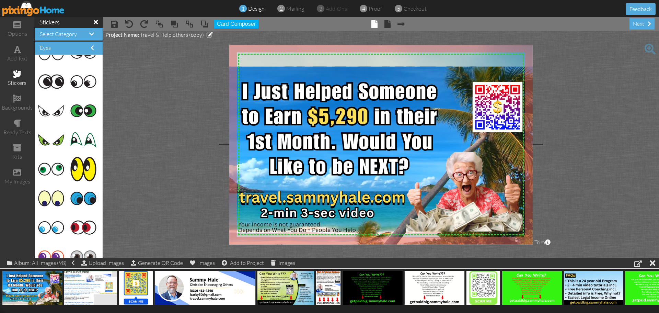
click at [94, 21] on span at bounding box center [96, 22] width 4 height 6
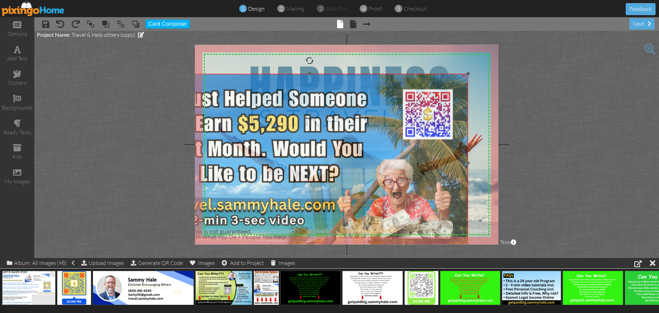
drag, startPoint x: 428, startPoint y: 89, endPoint x: 393, endPoint y: 96, distance: 36.1
click at [393, 96] on img at bounding box center [309, 163] width 317 height 178
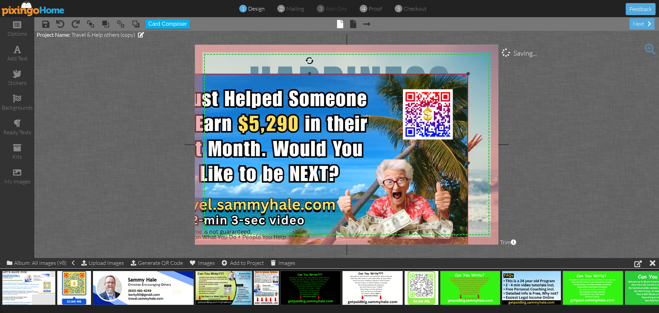
click at [463, 74] on div "×" at bounding box center [464, 75] width 11 height 11
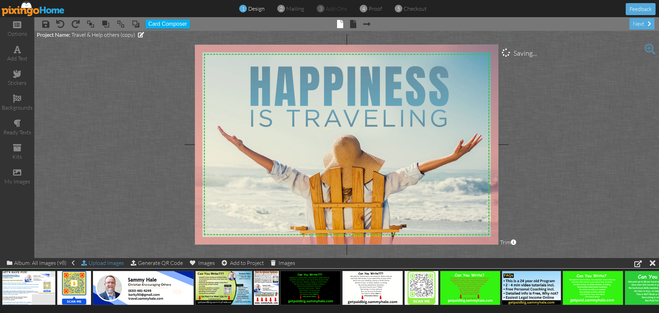
click at [117, 263] on div "Upload Images" at bounding box center [102, 263] width 43 height 10
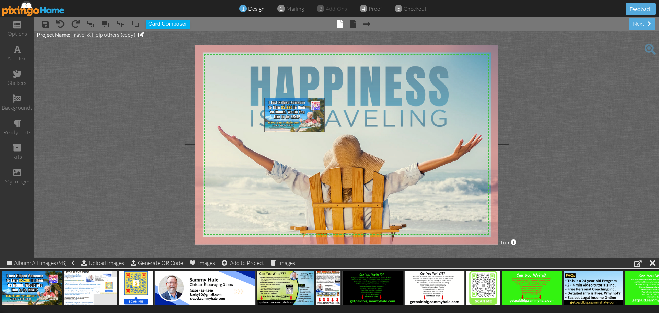
drag, startPoint x: 30, startPoint y: 290, endPoint x: 292, endPoint y: 117, distance: 314.2
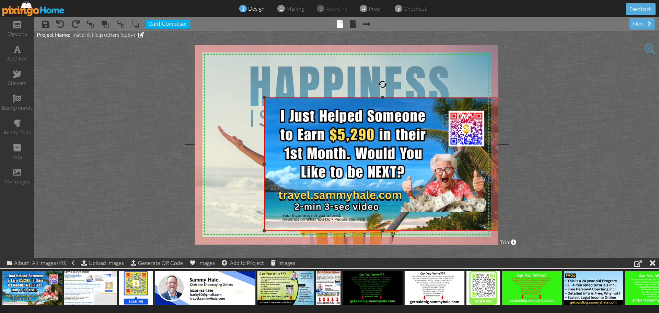
drag, startPoint x: 417, startPoint y: 183, endPoint x: 448, endPoint y: 231, distance: 56.8
click at [448, 230] on div "×" at bounding box center [382, 163] width 237 height 133
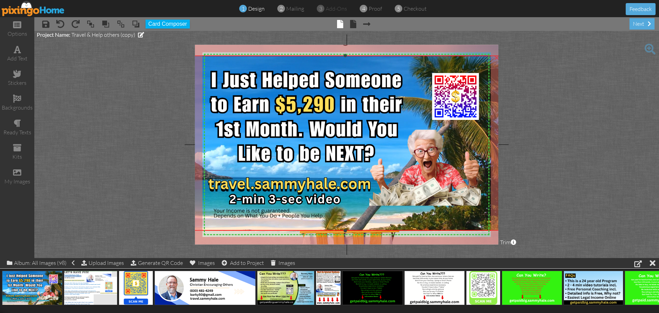
drag, startPoint x: 264, startPoint y: 98, endPoint x: 196, endPoint y: 56, distance: 80.4
click at [196, 56] on div "×" at bounding box center [345, 143] width 311 height 175
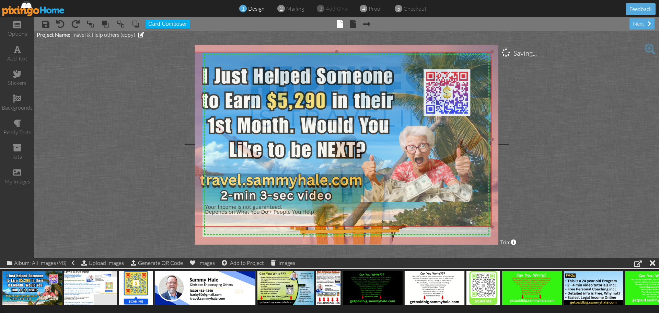
drag, startPoint x: 489, startPoint y: 219, endPoint x: 481, endPoint y: 215, distance: 9.4
click at [481, 215] on img at bounding box center [336, 139] width 311 height 175
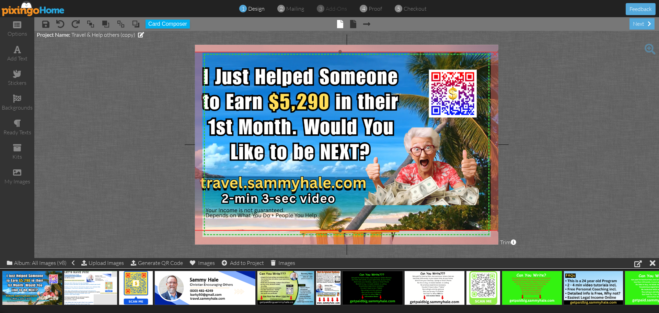
drag, startPoint x: 492, startPoint y: 227, endPoint x: 497, endPoint y: 231, distance: 5.8
click at [497, 230] on div "×" at bounding box center [340, 141] width 318 height 178
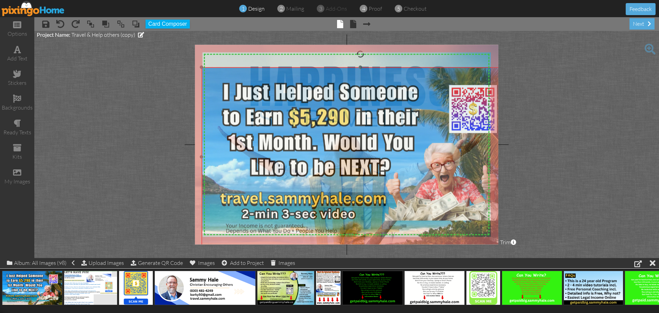
drag, startPoint x: 398, startPoint y: 191, endPoint x: 418, endPoint y: 206, distance: 25.5
click at [418, 206] on img at bounding box center [360, 156] width 318 height 178
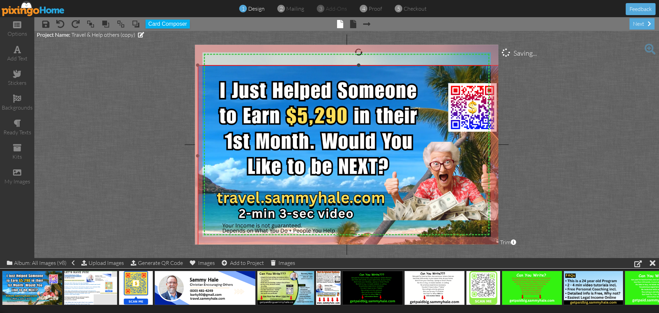
drag, startPoint x: 202, startPoint y: 67, endPoint x: 197, endPoint y: 65, distance: 5.5
click at [197, 65] on div at bounding box center [197, 65] width 3 height 3
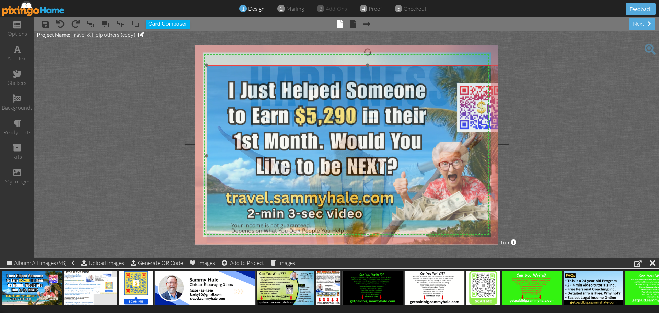
drag, startPoint x: 405, startPoint y: 202, endPoint x: 414, endPoint y: 202, distance: 8.9
click at [414, 202] on img at bounding box center [368, 155] width 322 height 181
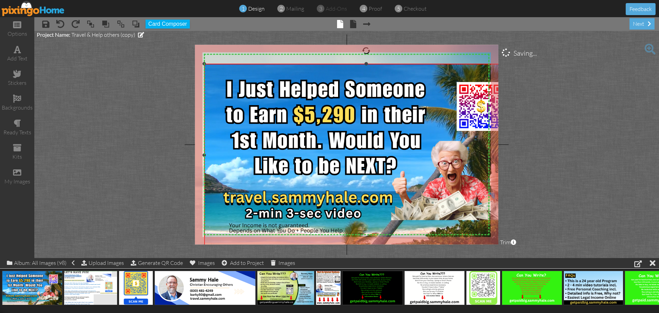
click at [206, 64] on div "×" at bounding box center [366, 155] width 324 height 182
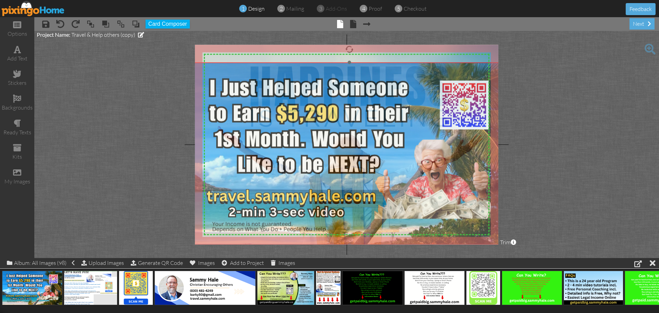
drag, startPoint x: 419, startPoint y: 162, endPoint x: 402, endPoint y: 161, distance: 16.9
click at [402, 161] on img at bounding box center [349, 153] width 324 height 182
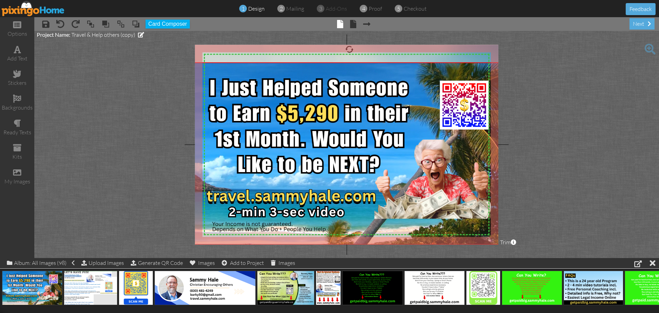
click at [616, 145] on project-studio-wrapper "X X X X X X X X X X X X X X X X X X X X X X X X X X X X X X X X X X X X X X X X…" at bounding box center [346, 144] width 625 height 227
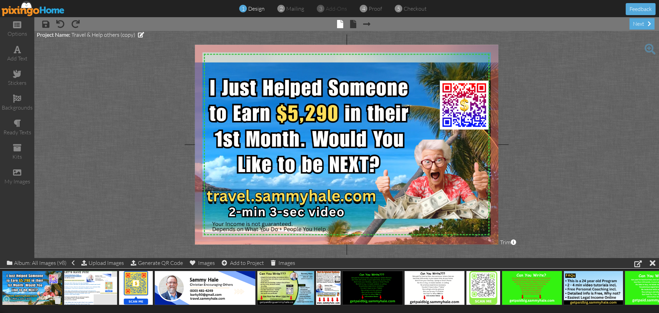
click at [58, 302] on span at bounding box center [58, 300] width 11 height 12
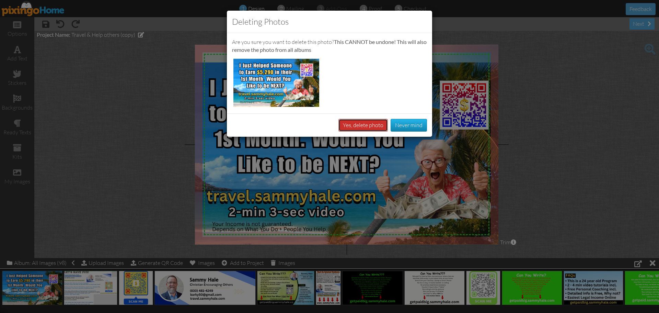
click at [367, 123] on button "Yes, delete photo" at bounding box center [362, 125] width 49 height 13
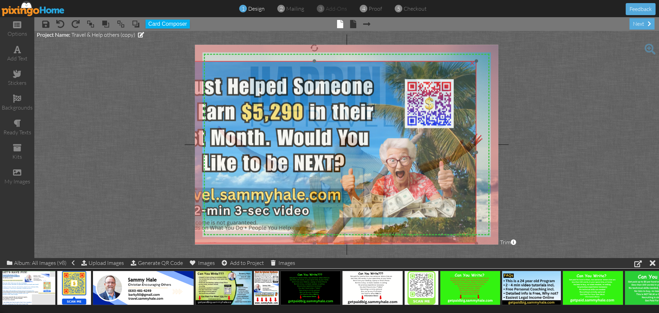
drag, startPoint x: 476, startPoint y: 77, endPoint x: 441, endPoint y: 76, distance: 35.0
click at [441, 76] on img at bounding box center [314, 152] width 324 height 182
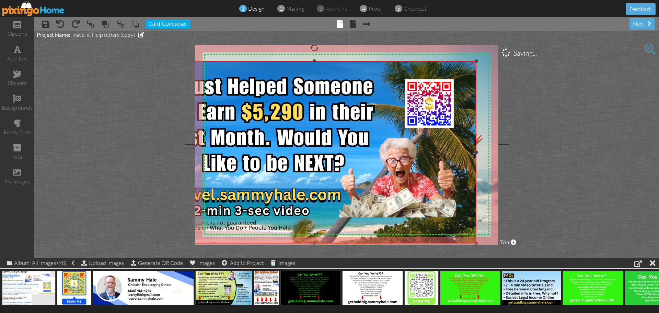
click at [471, 63] on div "×" at bounding box center [472, 62] width 11 height 11
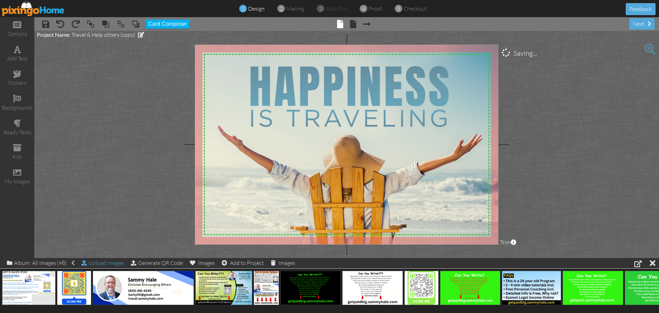
click at [115, 266] on div "Upload Images" at bounding box center [102, 263] width 43 height 10
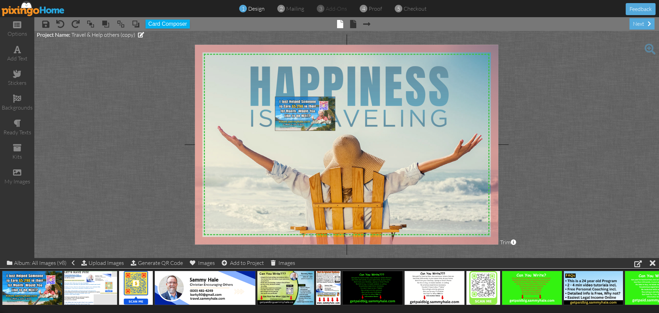
drag, startPoint x: 28, startPoint y: 288, endPoint x: 301, endPoint y: 114, distance: 323.7
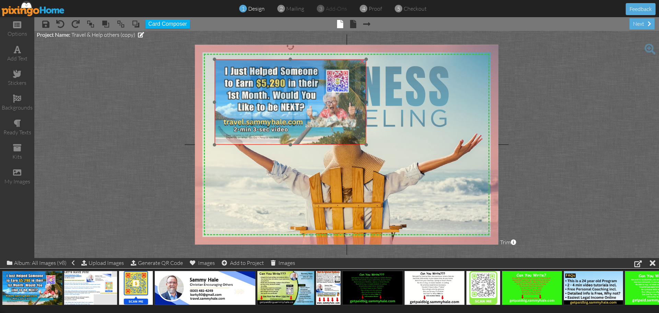
drag, startPoint x: 358, startPoint y: 149, endPoint x: 297, endPoint y: 112, distance: 70.9
click at [297, 112] on img at bounding box center [291, 101] width 152 height 85
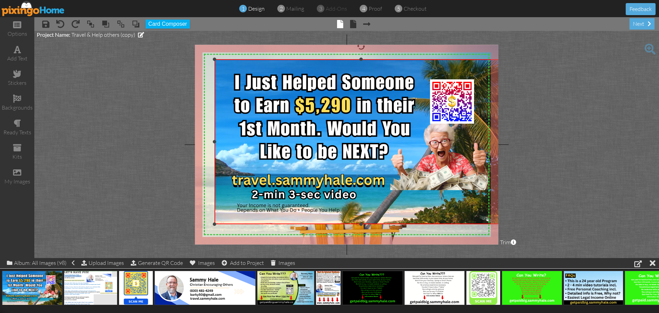
drag, startPoint x: 366, startPoint y: 144, endPoint x: 430, endPoint y: 223, distance: 101.8
click at [430, 224] on div "×" at bounding box center [361, 141] width 293 height 164
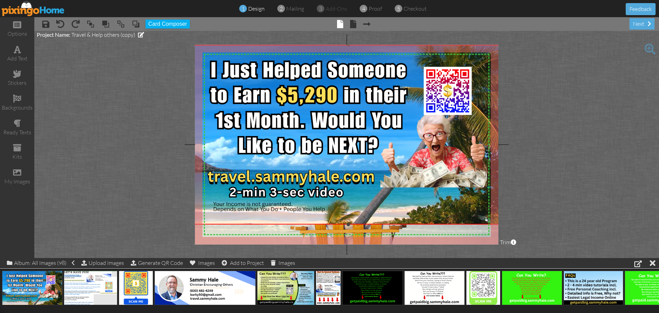
drag, startPoint x: 215, startPoint y: 60, endPoint x: 189, endPoint y: 46, distance: 30.1
click at [189, 46] on project-studio-wrapper "X X X X X X X X X X X X X X X X X X X X X X X X X X X X X X X X X X X X X X X X…" at bounding box center [346, 144] width 625 height 227
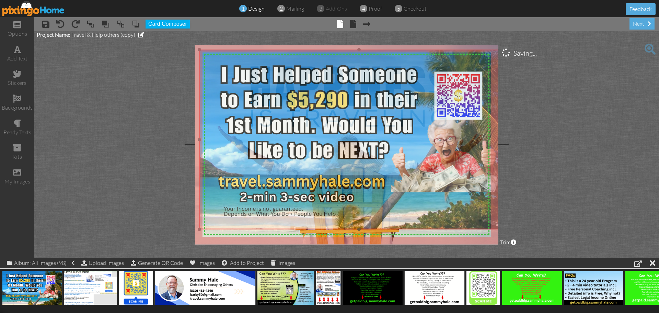
drag, startPoint x: 369, startPoint y: 158, endPoint x: 380, endPoint y: 163, distance: 11.7
click at [380, 163] on img at bounding box center [358, 139] width 319 height 179
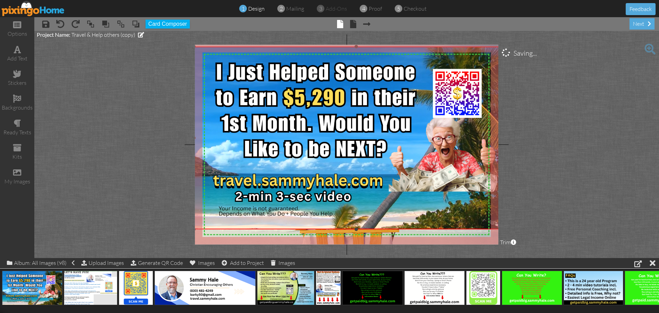
click at [199, 47] on div "×" at bounding box center [356, 138] width 325 height 182
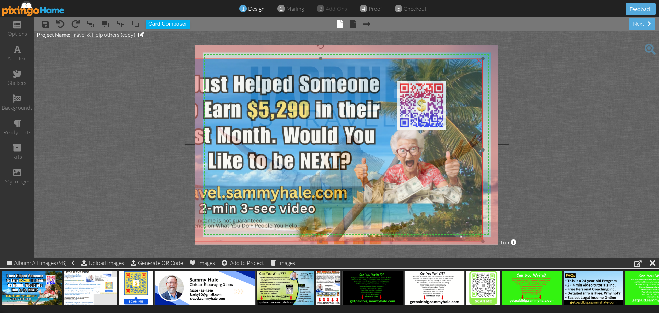
drag, startPoint x: 372, startPoint y: 167, endPoint x: 337, endPoint y: 179, distance: 37.7
click at [337, 179] on img at bounding box center [320, 150] width 325 height 182
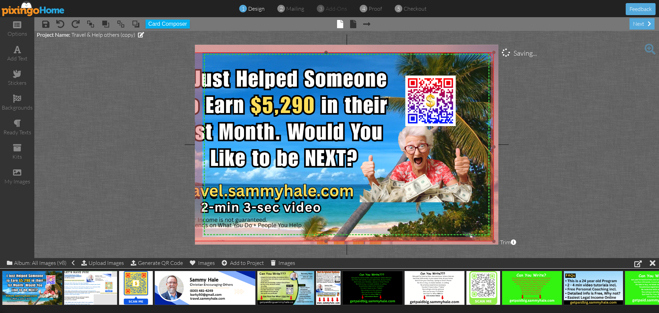
drag, startPoint x: 483, startPoint y: 57, endPoint x: 542, endPoint y: 60, distance: 58.8
click at [518, 52] on project-studio-wrapper "X X X X X X X X X X X X X X X X X X X X X X X X X X X X X X X X X X X X X X X X…" at bounding box center [346, 144] width 625 height 227
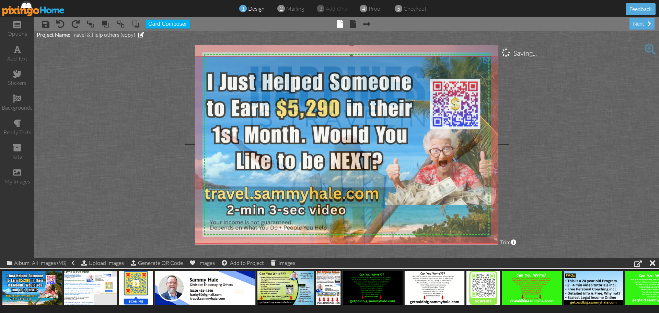
drag, startPoint x: 397, startPoint y: 165, endPoint x: 423, endPoint y: 167, distance: 26.2
click at [423, 167] on img at bounding box center [351, 149] width 334 height 187
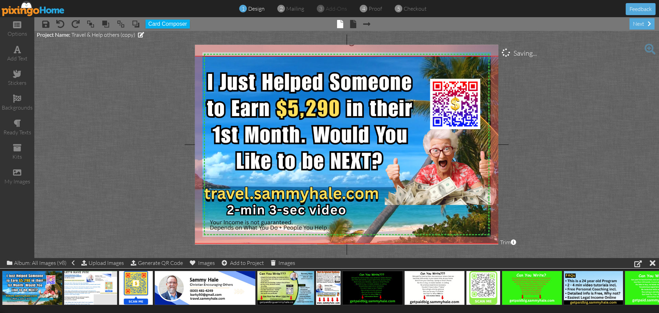
click at [609, 180] on project-studio-wrapper "X X X X X X X X X X X X X X X X X X X X X X X X X X X X X X X X X X X X X X X X…" at bounding box center [346, 144] width 625 height 227
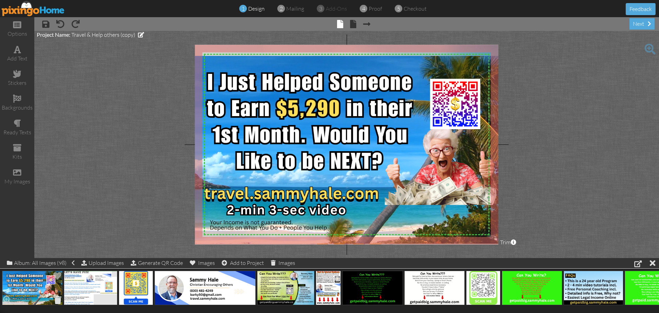
click at [57, 301] on span at bounding box center [58, 300] width 11 height 12
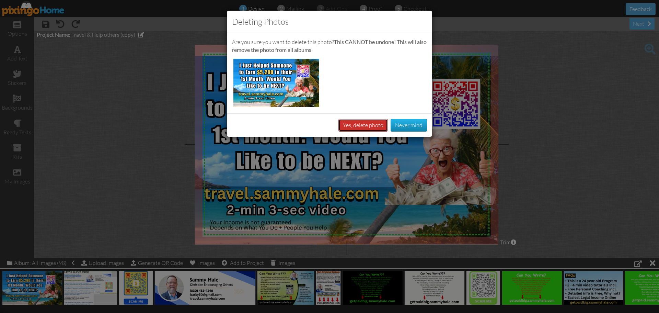
click at [371, 124] on button "Yes, delete photo" at bounding box center [362, 125] width 49 height 13
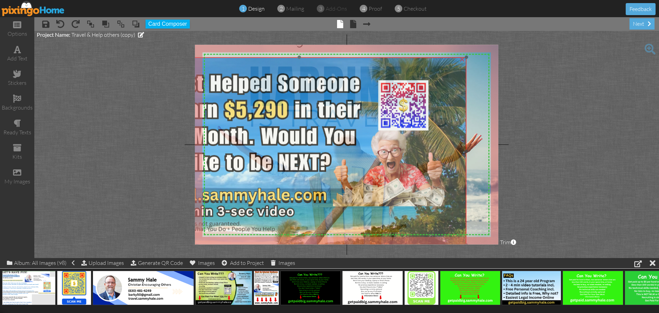
drag, startPoint x: 433, startPoint y: 125, endPoint x: 381, endPoint y: 126, distance: 51.9
click at [381, 126] on img at bounding box center [300, 150] width 334 height 187
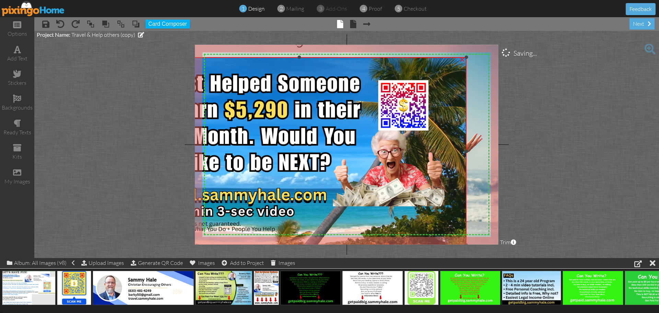
click at [461, 59] on div "×" at bounding box center [462, 58] width 11 height 11
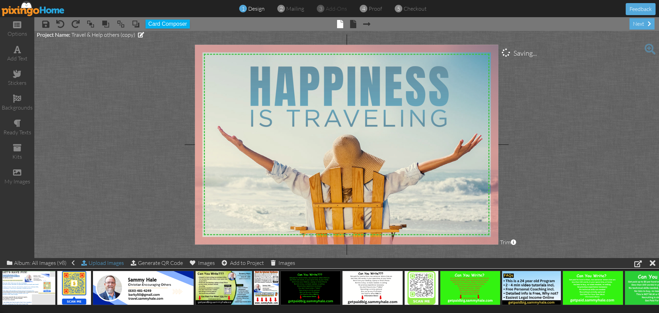
click at [110, 265] on div "Upload Images" at bounding box center [102, 263] width 43 height 10
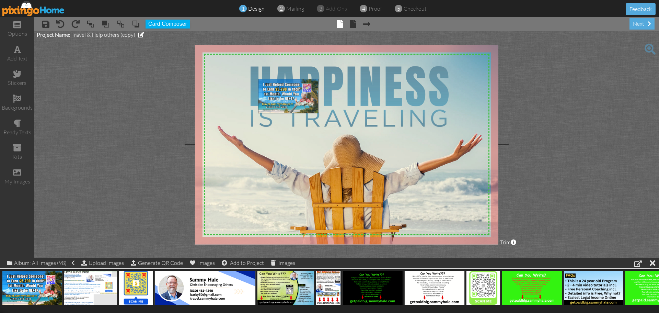
drag, startPoint x: 35, startPoint y: 285, endPoint x: 291, endPoint y: 93, distance: 319.8
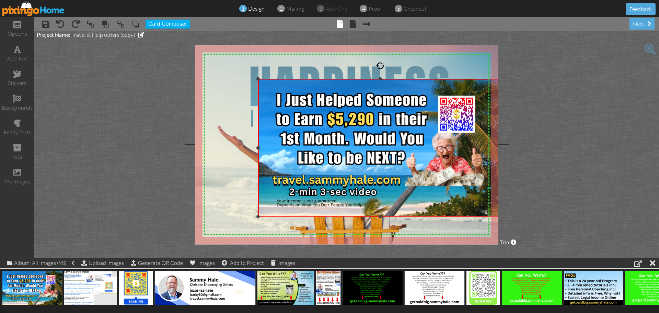
drag, startPoint x: 409, startPoint y: 164, endPoint x: 436, endPoint y: 216, distance: 58.5
click at [436, 216] on div "×" at bounding box center [380, 147] width 245 height 137
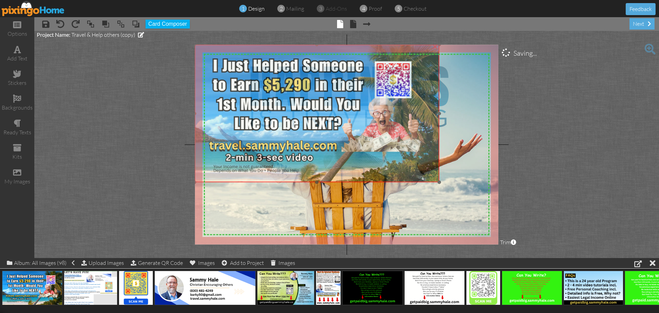
drag, startPoint x: 437, startPoint y: 205, endPoint x: 374, endPoint y: 171, distance: 72.2
click at [374, 171] on img at bounding box center [317, 113] width 245 height 137
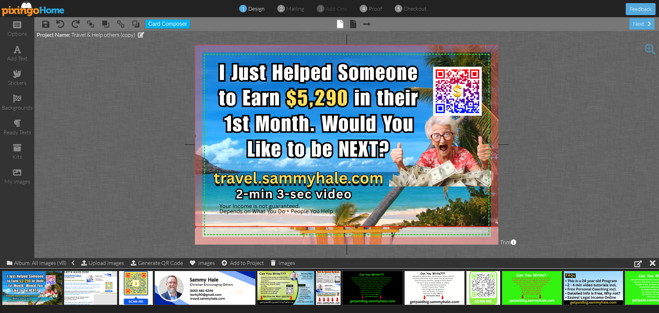
drag, startPoint x: 438, startPoint y: 181, endPoint x: 458, endPoint y: 226, distance: 48.7
click at [458, 226] on div "×" at bounding box center [357, 136] width 324 height 182
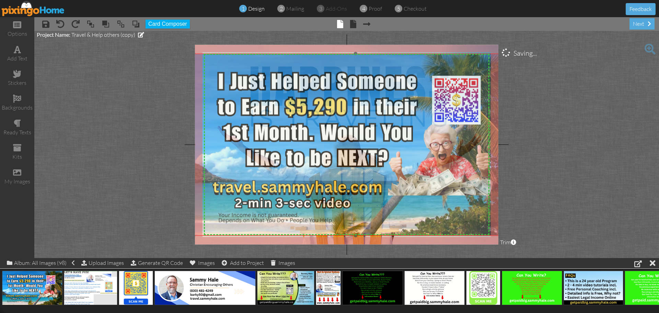
drag, startPoint x: 401, startPoint y: 197, endPoint x: 400, endPoint y: 206, distance: 9.0
click at [400, 206] on img at bounding box center [356, 145] width 324 height 182
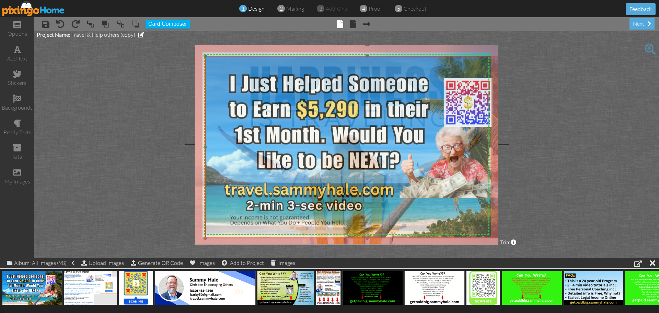
drag, startPoint x: 400, startPoint y: 206, endPoint x: 412, endPoint y: 209, distance: 11.9
click at [412, 209] on img at bounding box center [367, 147] width 324 height 182
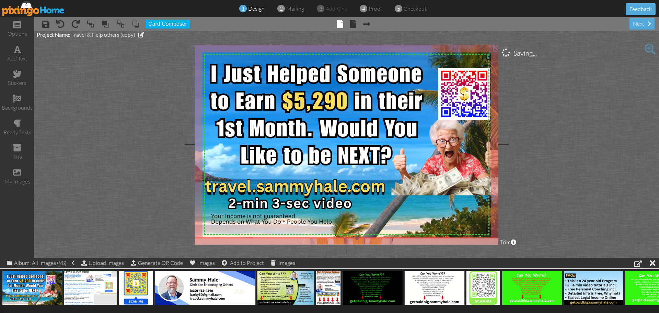
drag, startPoint x: 206, startPoint y: 56, endPoint x: 201, endPoint y: 45, distance: 12.4
click at [201, 45] on div "×" at bounding box center [357, 141] width 345 height 194
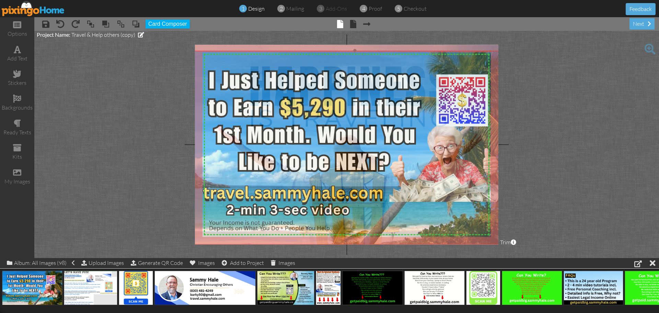
drag, startPoint x: 308, startPoint y: 96, endPoint x: 306, endPoint y: 103, distance: 6.8
click at [306, 103] on img at bounding box center [355, 148] width 345 height 194
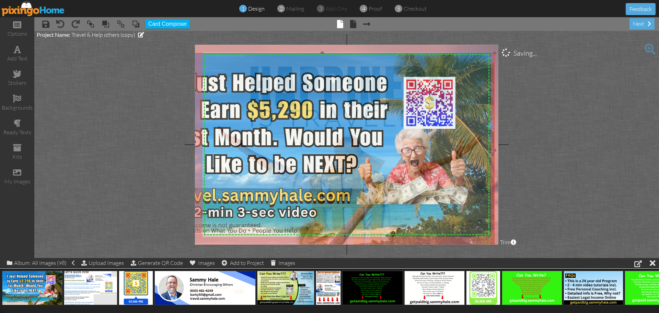
drag, startPoint x: 462, startPoint y: 124, endPoint x: 434, endPoint y: 128, distance: 29.0
click at [434, 128] on img at bounding box center [322, 150] width 345 height 194
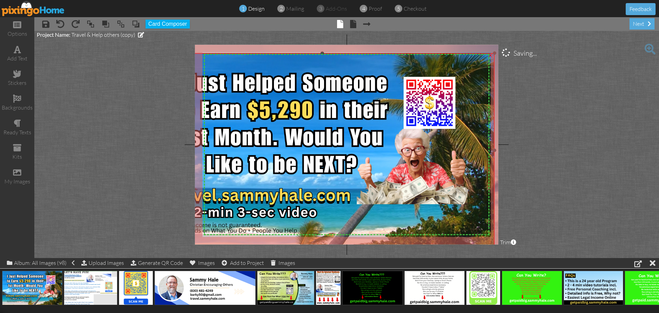
click at [489, 55] on div "×" at bounding box center [490, 54] width 11 height 11
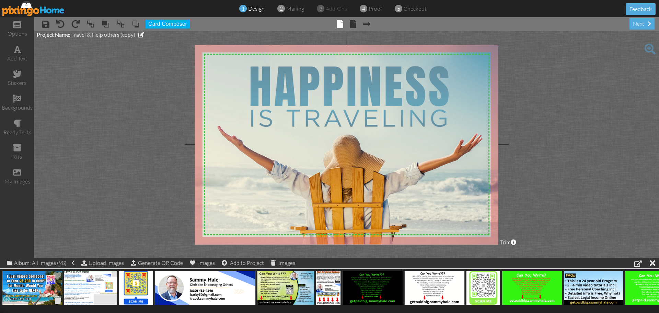
click at [59, 302] on span at bounding box center [58, 300] width 11 height 12
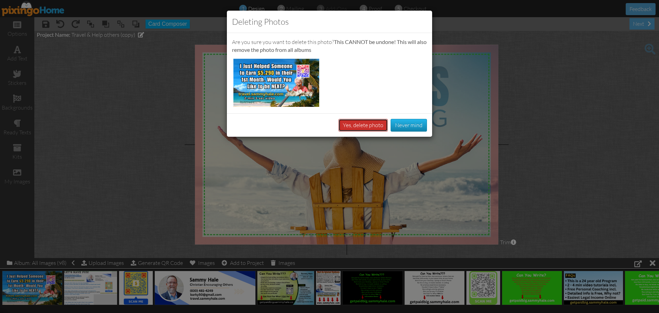
click at [348, 124] on button "Yes, delete photo" at bounding box center [362, 125] width 49 height 13
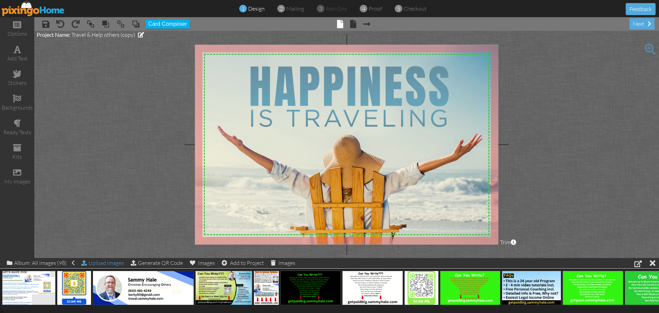
click at [112, 265] on div "Upload Images" at bounding box center [102, 263] width 43 height 10
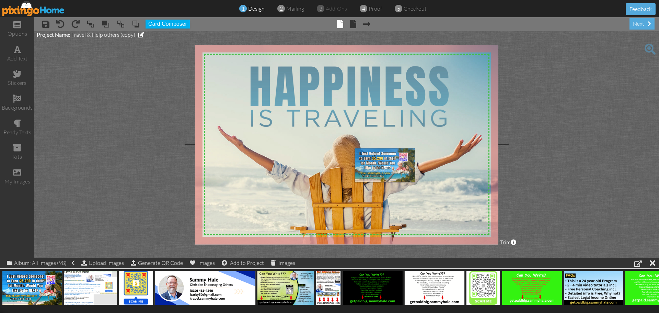
drag, startPoint x: 31, startPoint y: 288, endPoint x: 383, endPoint y: 165, distance: 373.2
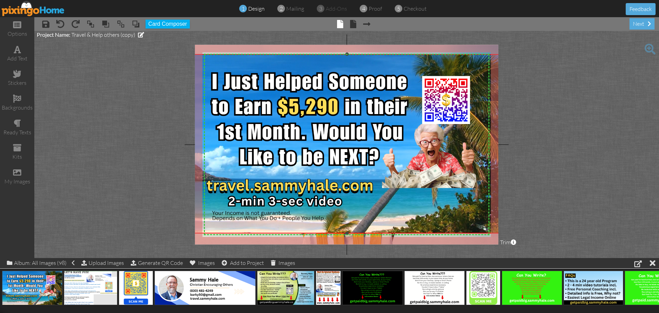
drag, startPoint x: 355, startPoint y: 149, endPoint x: 229, endPoint y: 55, distance: 157.0
click at [229, 55] on div "×" at bounding box center [347, 143] width 319 height 179
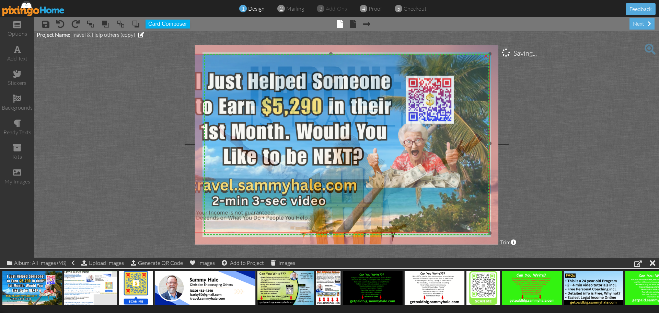
drag, startPoint x: 482, startPoint y: 113, endPoint x: 465, endPoint y: 125, distance: 20.4
click at [463, 117] on img at bounding box center [331, 143] width 319 height 179
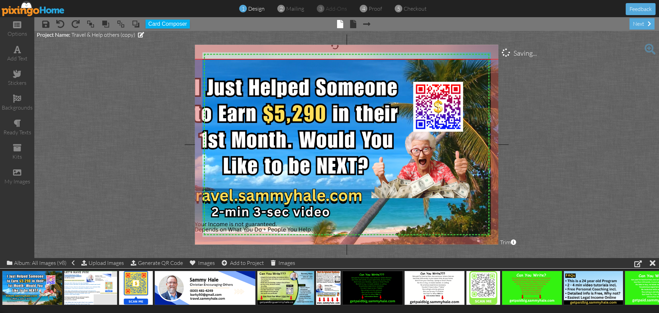
drag, startPoint x: 489, startPoint y: 239, endPoint x: 503, endPoint y: 246, distance: 15.5
click at [503, 246] on project-studio-wrapper "X X X X X X X X X X X X X X X X X X X X X X X X X X X X X X X X X X X X X X X X…" at bounding box center [346, 144] width 625 height 227
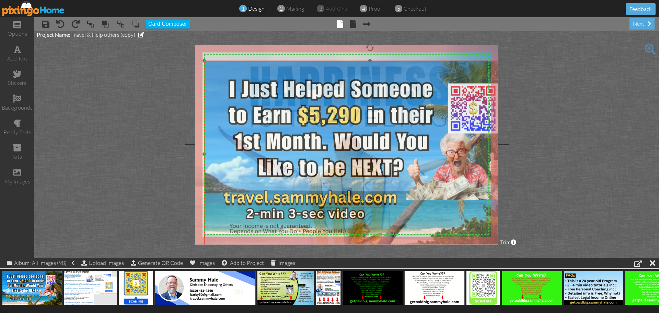
drag, startPoint x: 341, startPoint y: 138, endPoint x: 376, endPoint y: 140, distance: 35.1
click at [376, 140] on img at bounding box center [369, 154] width 331 height 186
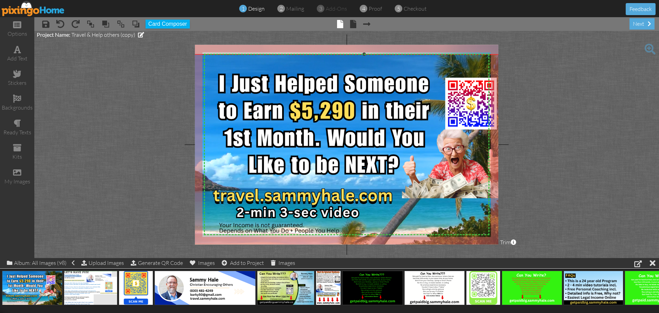
drag, startPoint x: 205, startPoint y: 60, endPoint x: 194, endPoint y: 54, distance: 12.2
click at [194, 54] on project-studio-wrapper "X X X X X X X X X X X X X X X X X X X X X X X X X X X X X X X X X X X X X X X X…" at bounding box center [346, 144] width 625 height 227
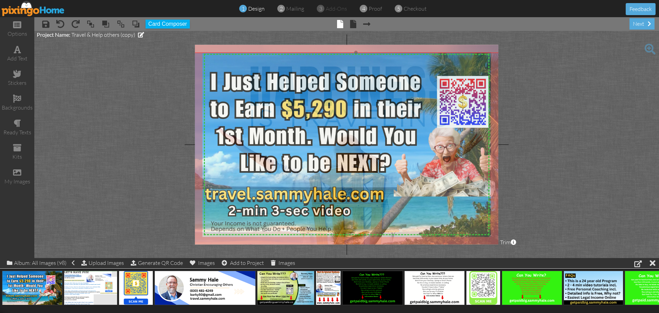
drag, startPoint x: 348, startPoint y: 139, endPoint x: 340, endPoint y: 137, distance: 8.4
click at [340, 137] on img at bounding box center [355, 149] width 343 height 193
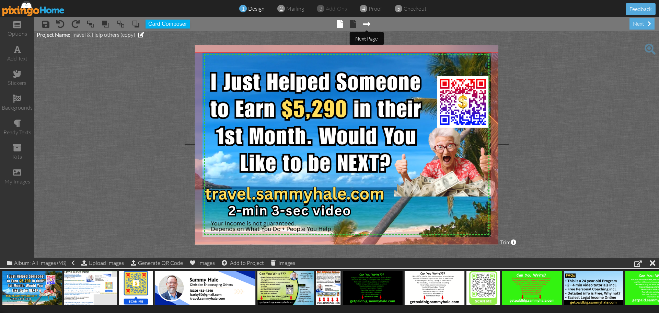
click at [368, 22] on span at bounding box center [366, 24] width 7 height 8
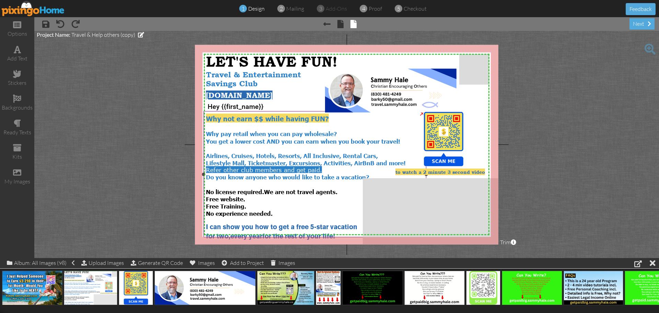
click at [281, 168] on span "Refer other club members and get paid." at bounding box center [264, 169] width 116 height 7
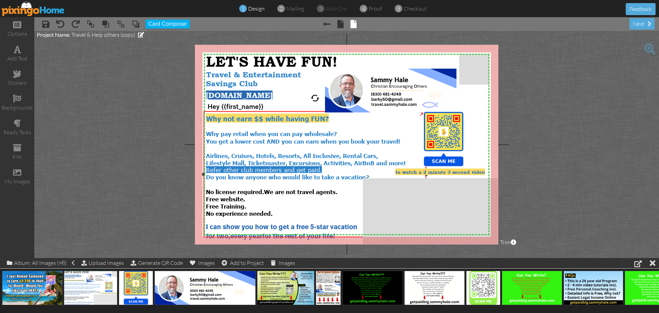
click at [281, 168] on span "Refer other club members and get paid." at bounding box center [264, 169] width 116 height 7
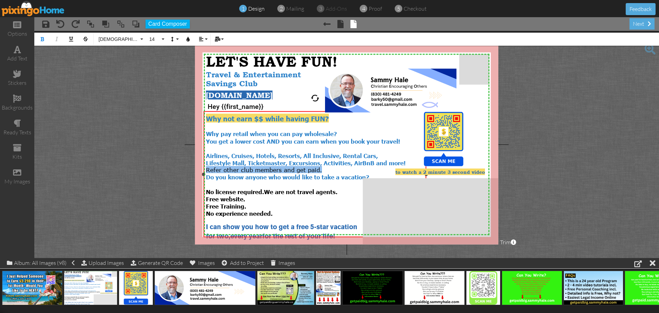
click at [281, 168] on span "Refer other club members and get paid." at bounding box center [264, 169] width 116 height 7
click at [283, 168] on span "Refer other club members and get paid." at bounding box center [264, 169] width 116 height 7
click at [336, 168] on div "Lifestyle Mall, Ticketmaster, Excursions, Activities, AirBnB and more! Refer ot…" at bounding box center [315, 166] width 218 height 14
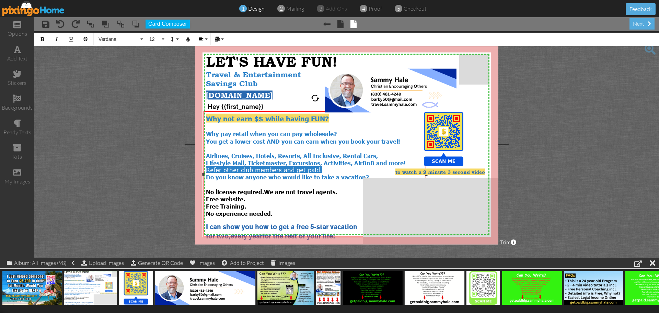
click at [336, 168] on div "Lifestyle Mall, Ticketmaster, Excursions, Activities, AirBnB and more! Refer ot…" at bounding box center [315, 166] width 218 height 14
click at [332, 166] on div "Lifestyle Mall, Ticketmaster, Excursions, Activities, AirBnB and more! Refer ot…" at bounding box center [315, 166] width 218 height 14
click at [285, 167] on span "Refer other club members and get paid." at bounding box center [264, 169] width 116 height 7
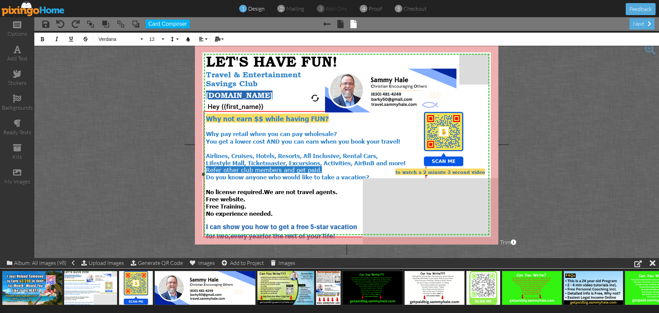
click at [285, 167] on span "Refer other club members and get paid." at bounding box center [264, 169] width 116 height 7
click at [281, 168] on span "Refer other club members and get paid." at bounding box center [264, 169] width 116 height 7
click at [386, 167] on div "Lifestyle Mall, Ticketmaster, Excursions, Activities, AirBnB and more! Refer ot…" at bounding box center [315, 166] width 218 height 14
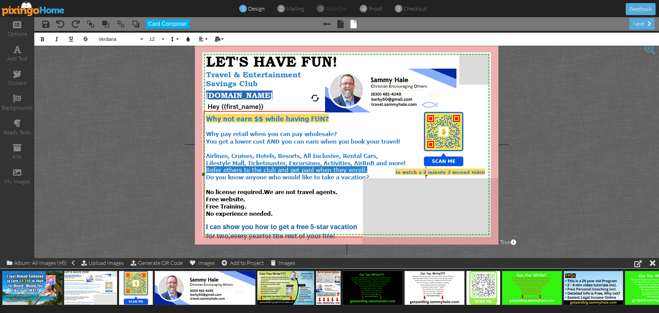
click at [323, 209] on div "No experience needed." at bounding box center [315, 213] width 218 height 8
click at [373, 160] on span "Lifestyle Mall, Ticketmaster, Excursions, Activities, AirBnB and more!" at bounding box center [306, 162] width 200 height 7
click at [378, 174] on div "Do you know anyone who would like to take a vacation?" at bounding box center [315, 177] width 218 height 8
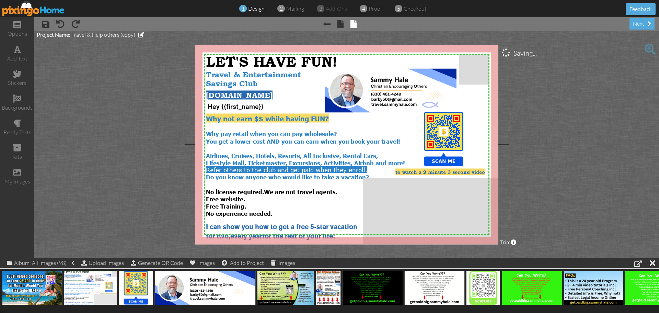
click at [596, 126] on project-studio-wrapper "X X X X X X X X X X X X X X X X X X X X X X X X X X X X X X X X X X X X X X X X…" at bounding box center [346, 144] width 625 height 227
click at [314, 168] on span "Refer others to the club and get paid when they enroll." at bounding box center [286, 169] width 161 height 7
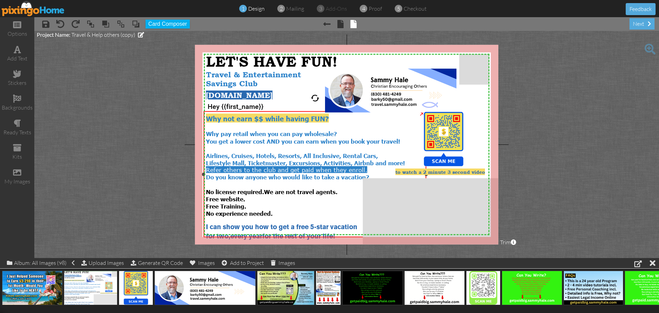
click at [314, 168] on span "Refer others to the club and get paid when they enroll." at bounding box center [286, 169] width 161 height 7
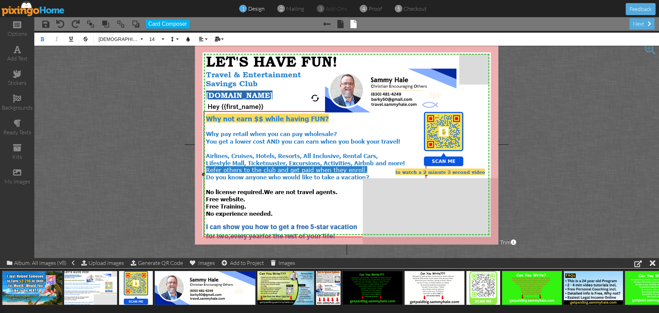
click at [313, 166] on span "Refer others to the club and get paid when they enroll." at bounding box center [286, 169] width 161 height 7
click at [313, 167] on span "Refer others to the club and get paid when they enroll." at bounding box center [286, 169] width 161 height 7
click at [313, 168] on span "Refer others to the club and get paid when they enroll." at bounding box center [286, 169] width 161 height 7
click at [614, 137] on project-studio-wrapper "X X X X X X X X X X X X X X X X X X X X X X X X X X X X X X X X X X X X X X X X…" at bounding box center [346, 144] width 625 height 227
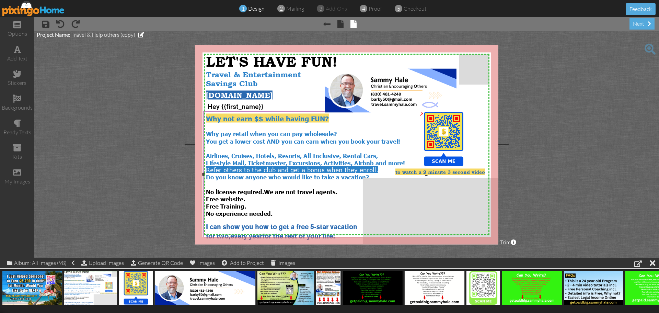
click at [275, 166] on span "Refer others to the club and get a bonus when they enroll." at bounding box center [292, 169] width 172 height 7
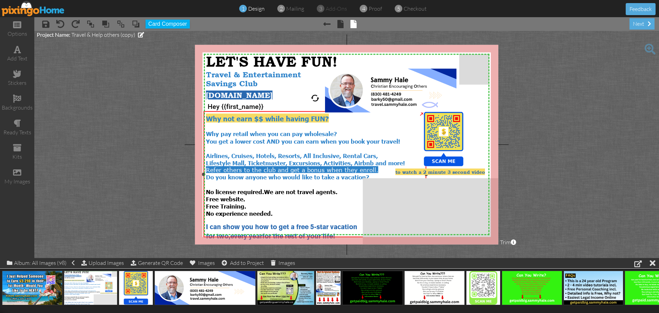
click at [275, 166] on span "Refer others to the club and get a bonus when they enroll." at bounding box center [292, 169] width 172 height 7
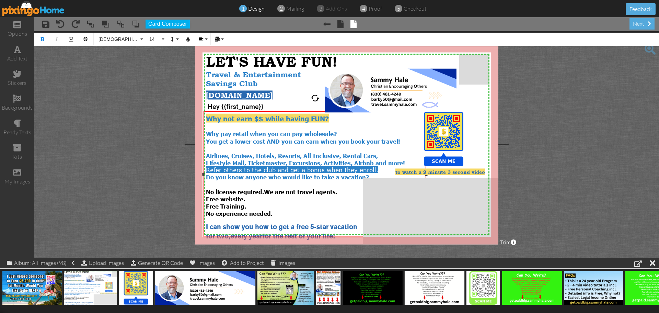
click at [275, 166] on span "Refer others to the club and get a bonus when they enroll." at bounding box center [292, 169] width 172 height 7
click at [253, 168] on span "Help others save and get a bonus when they enroll." at bounding box center [282, 169] width 152 height 7
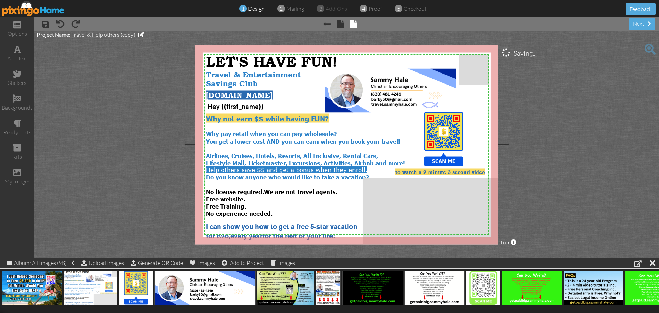
click at [595, 150] on project-studio-wrapper "X X X X X X X X X X X X X X X X X X X X X X X X X X X X X X X X X X X X X X X X…" at bounding box center [346, 144] width 625 height 227
click at [341, 26] on span at bounding box center [340, 24] width 6 height 8
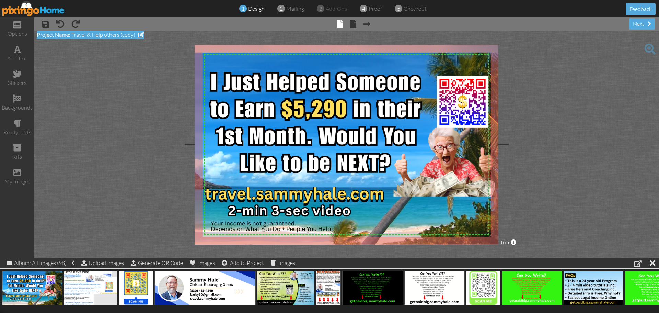
click at [139, 35] on span at bounding box center [141, 34] width 6 height 5
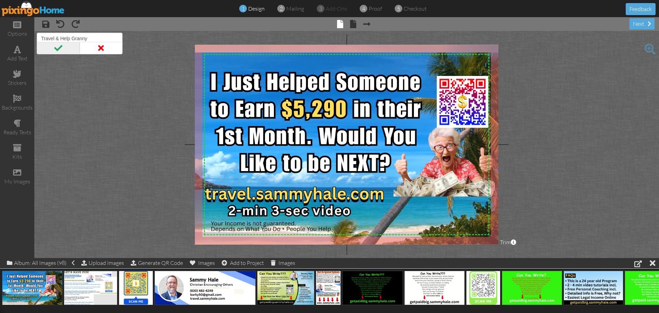
type input "Travel & Help Granny"
click at [57, 47] on span at bounding box center [58, 48] width 43 height 12
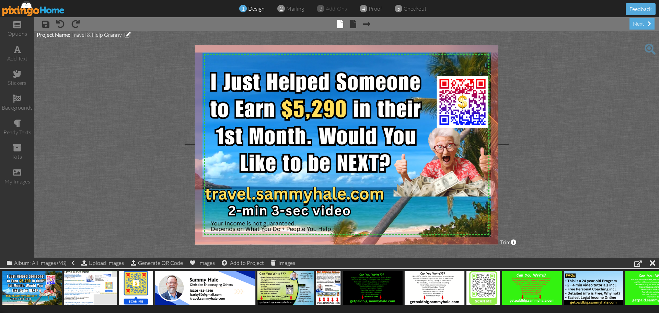
click at [47, 12] on img at bounding box center [33, 8] width 63 height 15
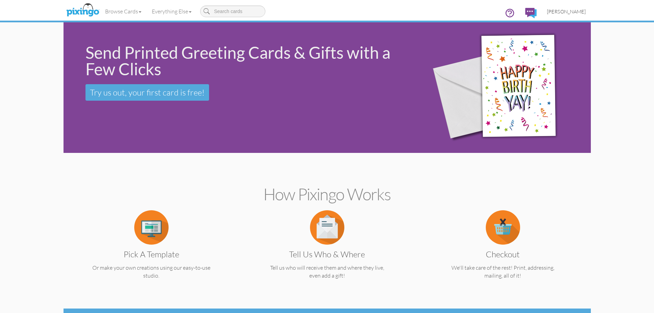
click at [575, 11] on span "[PERSON_NAME]" at bounding box center [566, 12] width 39 height 6
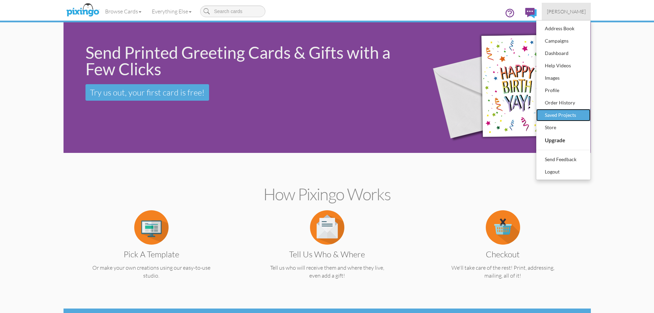
click at [560, 114] on div "Saved Projects" at bounding box center [563, 115] width 41 height 10
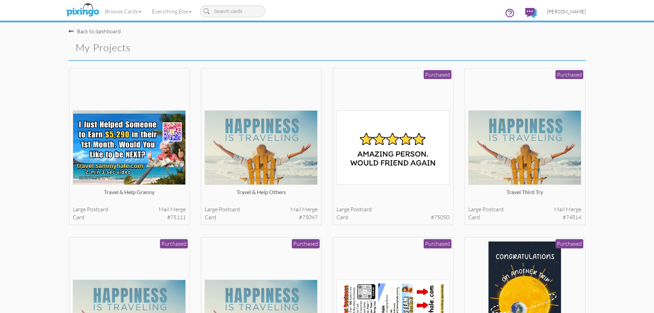
click at [572, 12] on span "[PERSON_NAME]" at bounding box center [566, 12] width 39 height 6
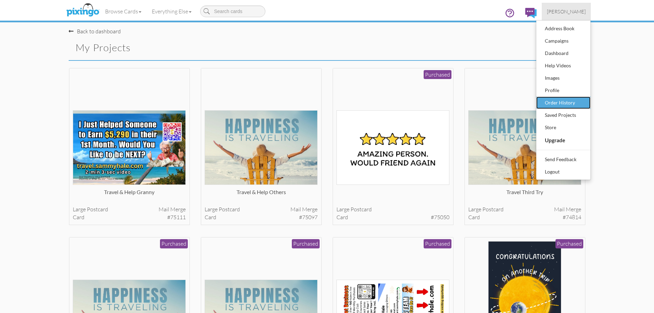
click at [557, 104] on div "Order History" at bounding box center [563, 102] width 41 height 10
